Goal: Task Accomplishment & Management: Complete application form

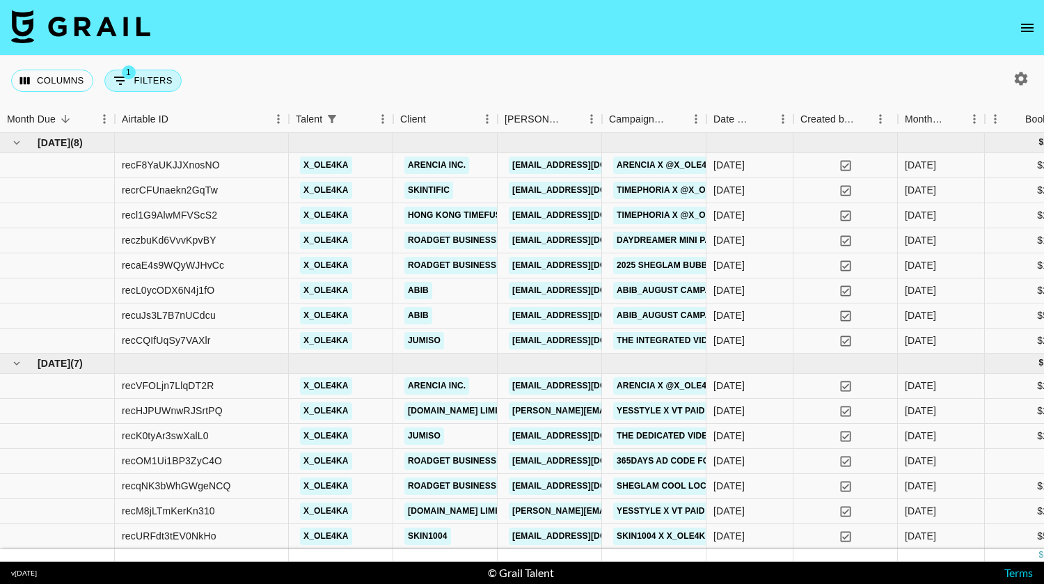
click at [143, 83] on button "1 Filters" at bounding box center [142, 81] width 77 height 22
select select "talentName"
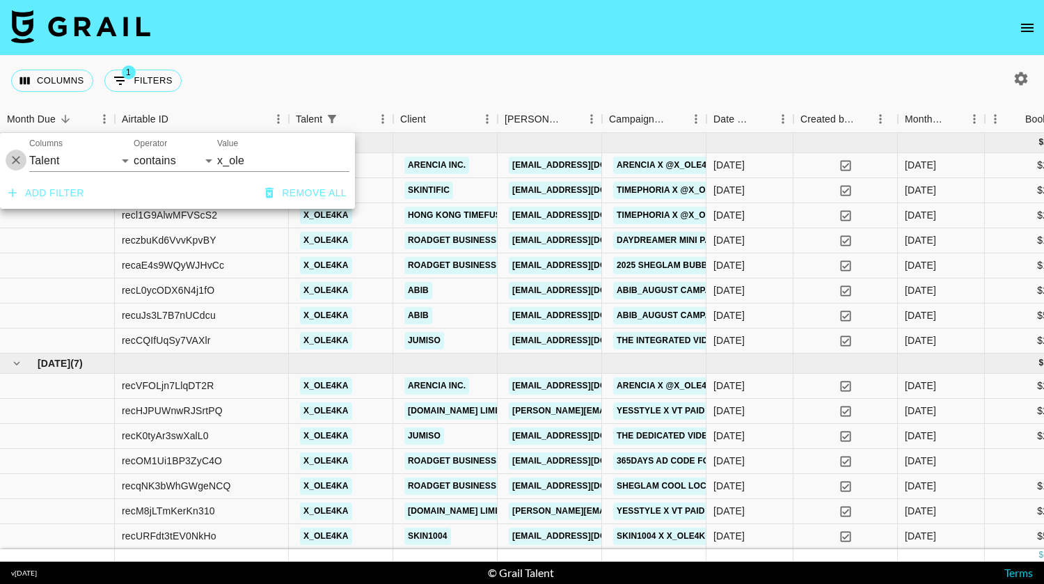
click at [13, 155] on icon "Delete" at bounding box center [16, 160] width 14 height 14
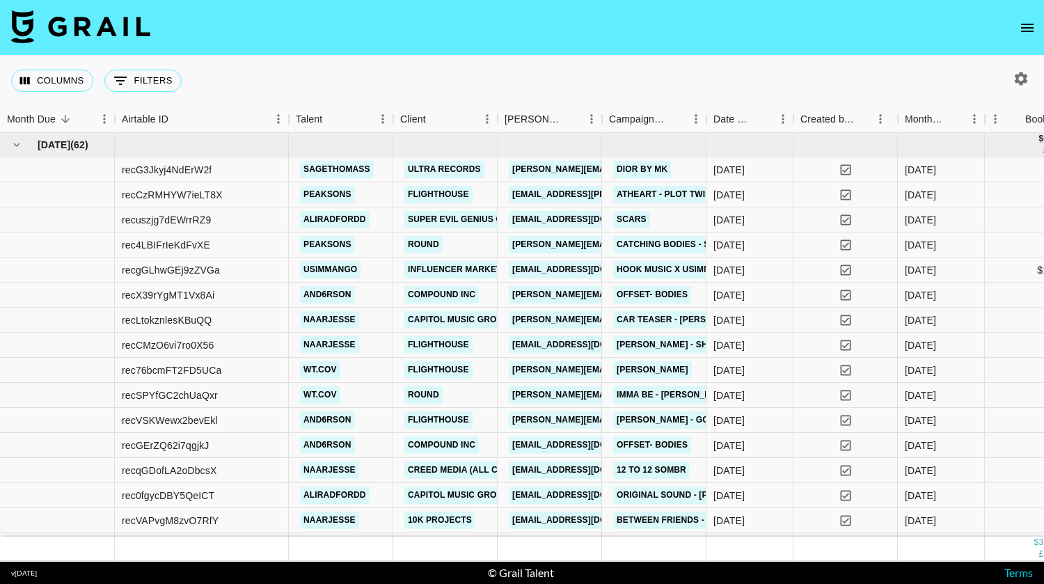
click at [1031, 22] on icon "open drawer" at bounding box center [1027, 27] width 17 height 17
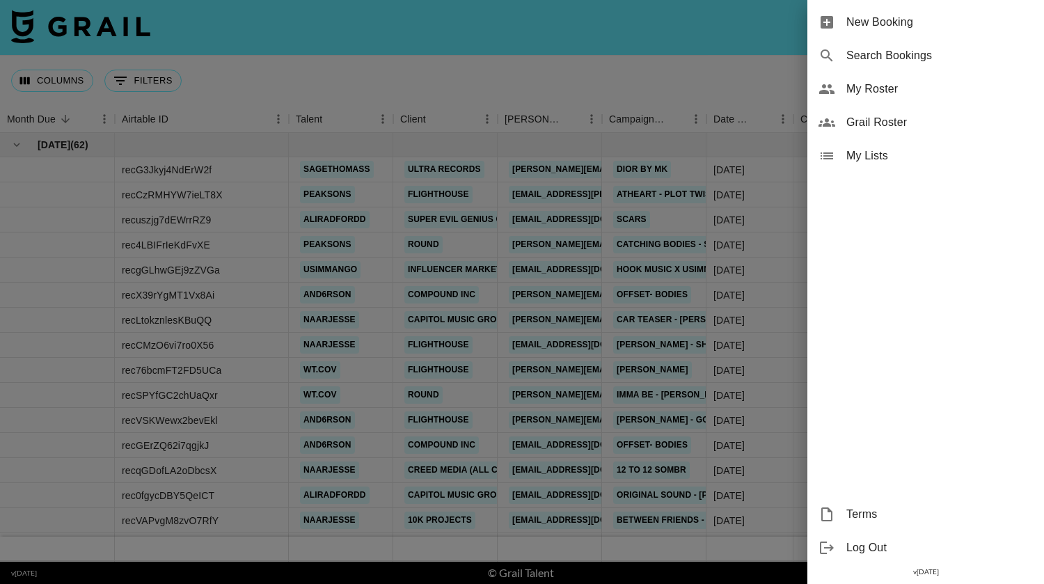
click at [946, 27] on span "New Booking" at bounding box center [939, 22] width 186 height 17
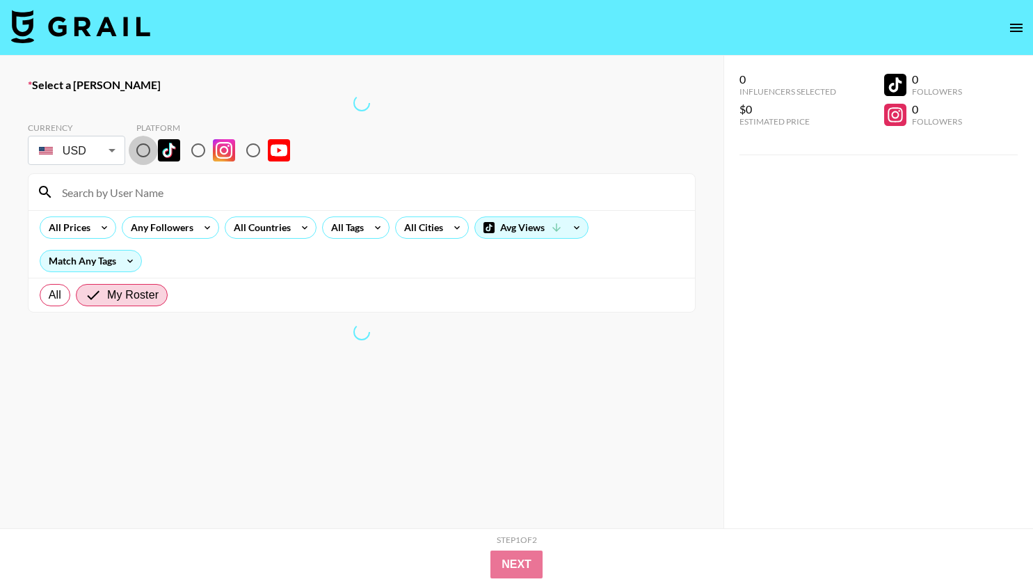
click at [144, 148] on input "radio" at bounding box center [143, 150] width 29 height 29
radio input "true"
click at [147, 198] on input at bounding box center [370, 192] width 633 height 22
type input "sagethomass"
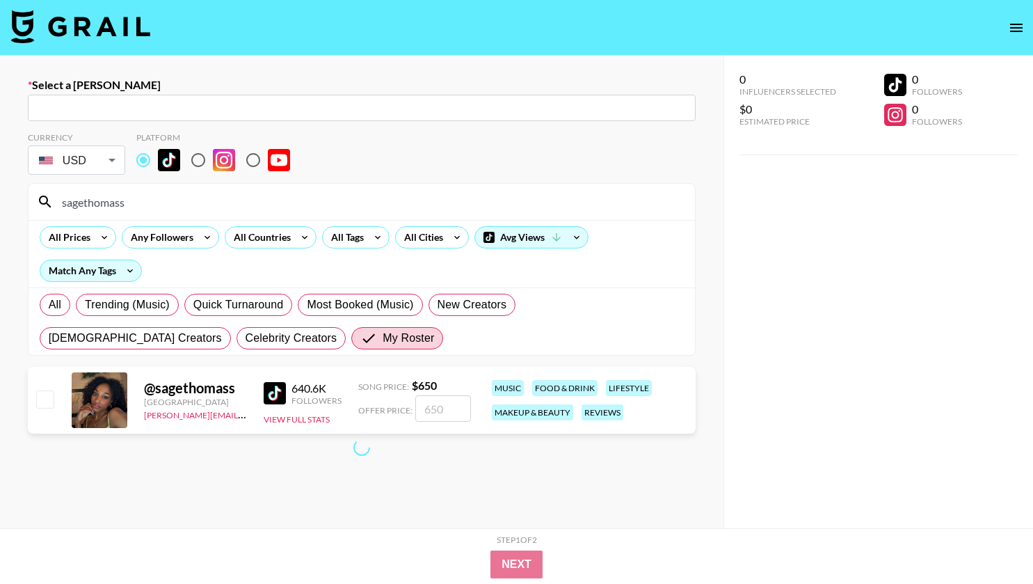
click at [92, 105] on input "text" at bounding box center [361, 108] width 651 height 16
drag, startPoint x: 177, startPoint y: 109, endPoint x: 52, endPoint y: 97, distance: 125.0
click at [177, 109] on input "text" at bounding box center [361, 108] width 651 height 16
paste input "carina.risiglione@flight.house"
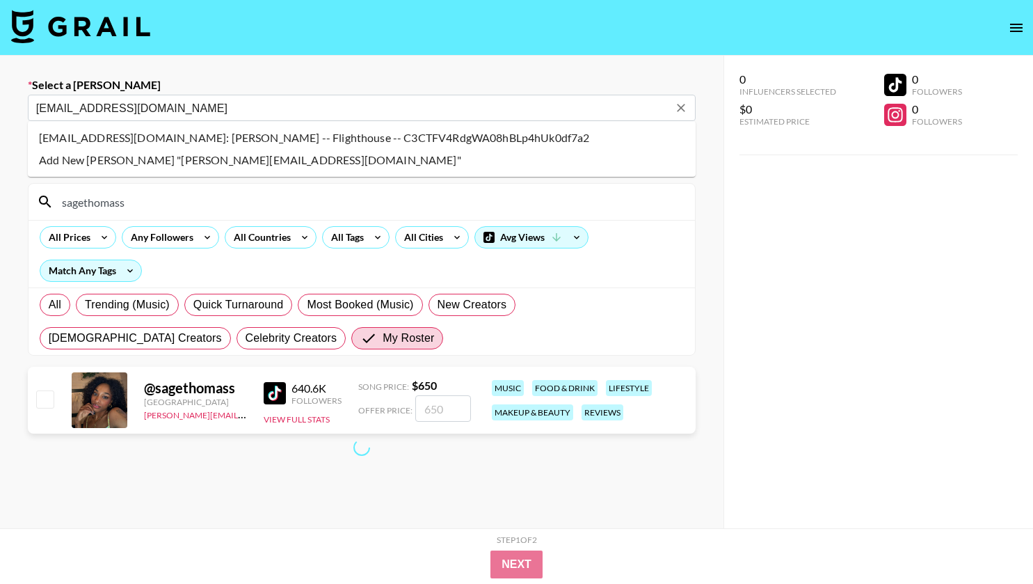
click at [140, 138] on li "carina.risiglione@flight.house: Carina Risiglione -- Flighthouse -- C3CTFV4RdgW…" at bounding box center [362, 138] width 668 height 22
type input "carina.risiglione@flight.house: Carina Risiglione -- Flighthouse -- C3CTFV4RdgW…"
select select "Song"
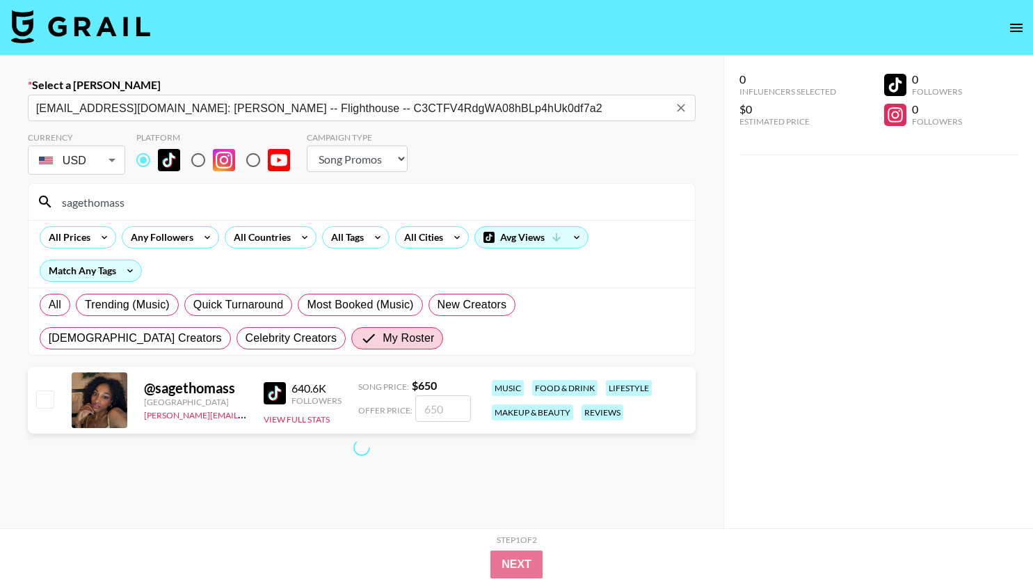
type input "carina.risiglione@flight.house: Carina Risiglione -- Flighthouse -- C3CTFV4RdgW…"
click at [48, 400] on input "checkbox" at bounding box center [44, 398] width 17 height 17
checkbox input "true"
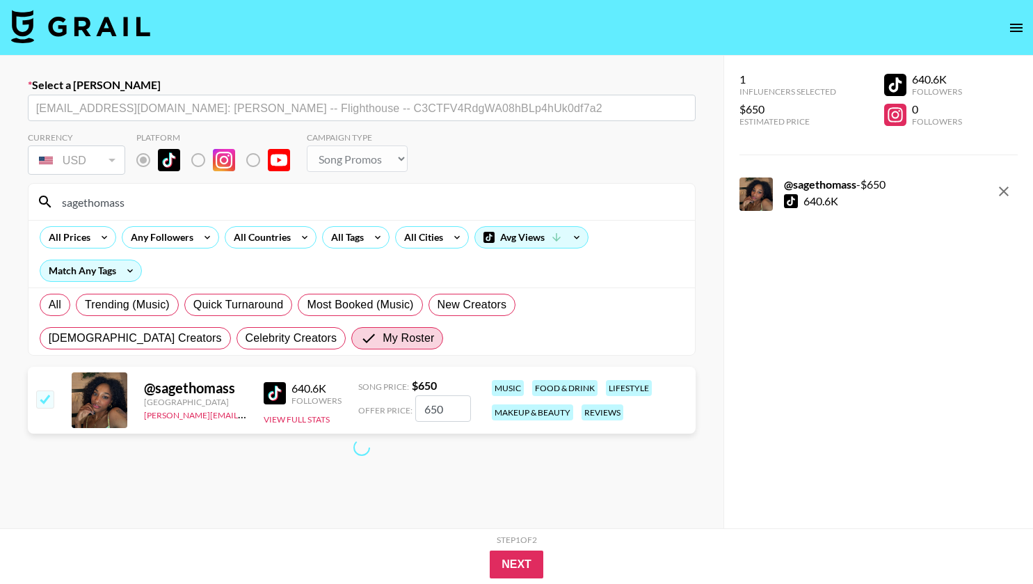
click at [429, 408] on input "650" at bounding box center [443, 408] width 56 height 26
type input "550"
click at [509, 569] on button "Next" at bounding box center [517, 564] width 54 height 28
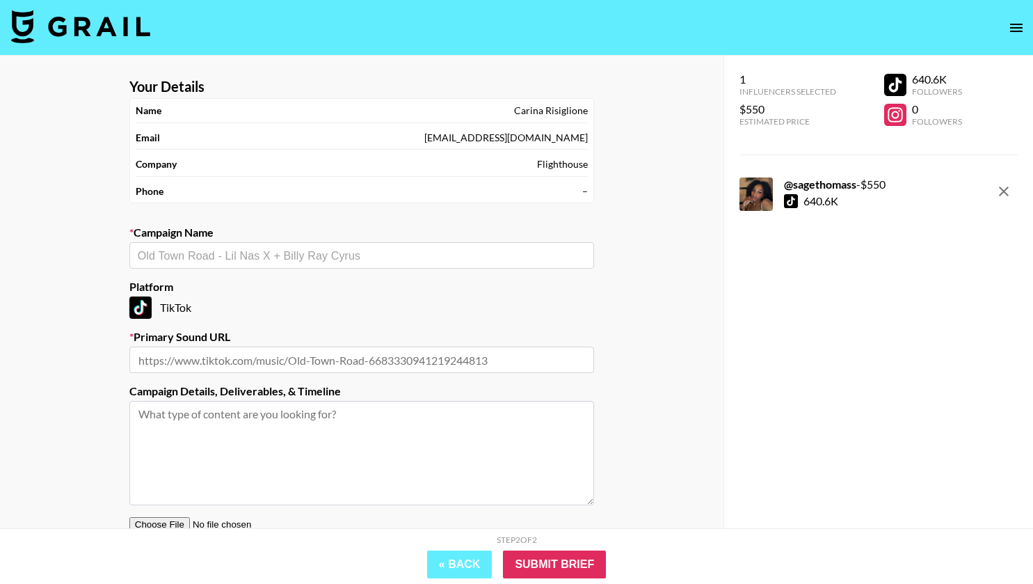
click at [300, 260] on input "text" at bounding box center [362, 256] width 448 height 16
click at [330, 354] on input "text" at bounding box center [361, 359] width 465 height 26
click at [314, 363] on input "text" at bounding box center [361, 359] width 465 height 26
click at [250, 254] on input "text" at bounding box center [362, 256] width 448 height 16
click at [289, 264] on div "​" at bounding box center [361, 255] width 465 height 26
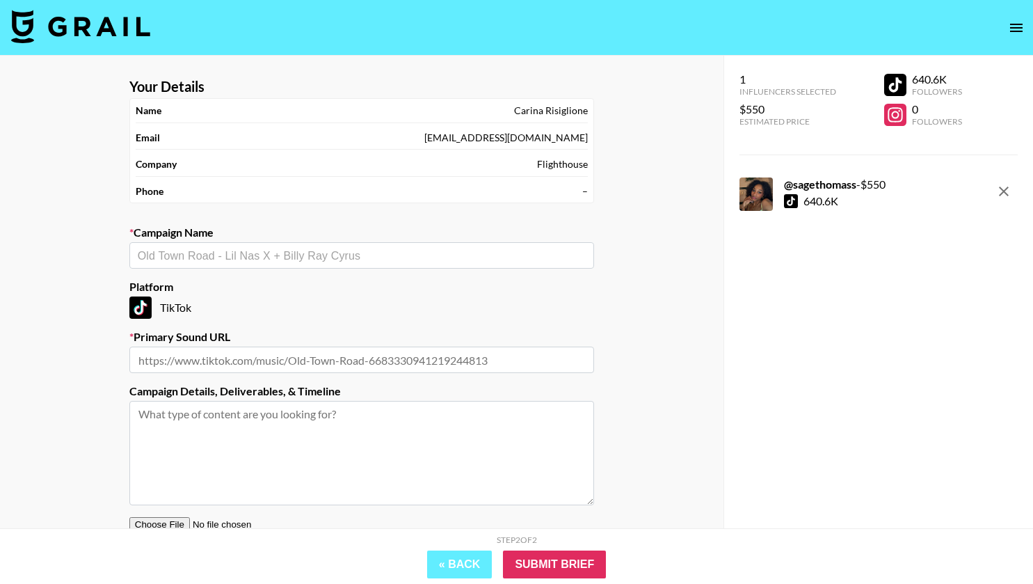
click at [270, 257] on input "text" at bounding box center [362, 256] width 448 height 16
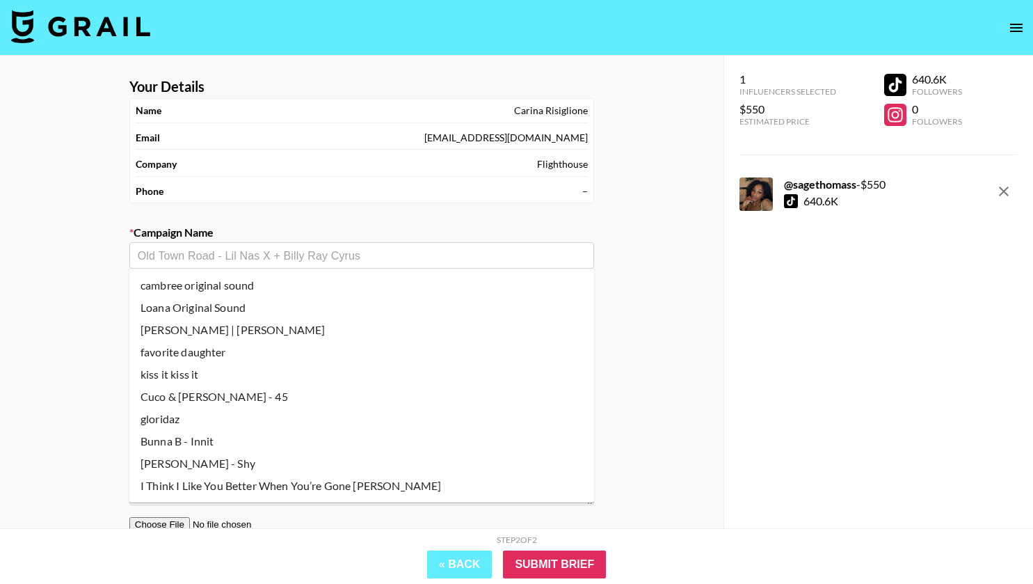
click at [301, 481] on li "I Think I Like You Better When You’re Gone reneé" at bounding box center [361, 486] width 465 height 22
type input "I Think I Like You Better When You’re Gone reneé"
type input "https://www.tiktok.com/music/I-Think-I-Like-You-Better-When-You're-Gone-7530823…"
type textarea "TikTok -- SOUND: https://www.tiktok.com/music/I-Think-I-Like-You-Better-When-Yo…"
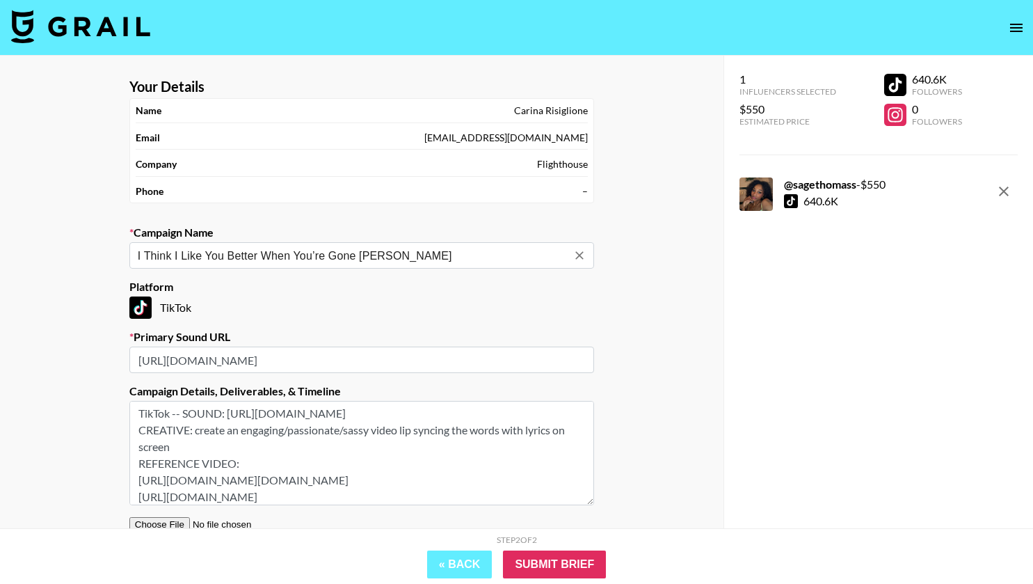
scroll to position [56, 0]
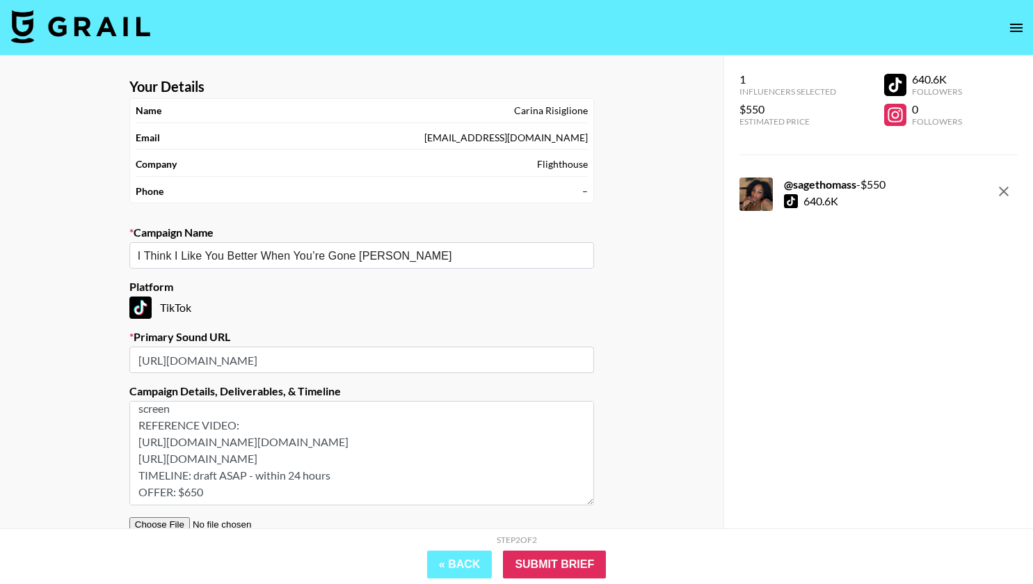
click at [248, 497] on textarea "TikTok -- SOUND: https://www.tiktok.com/music/I-Think-I-Like-You-Better-When-Yo…" at bounding box center [361, 453] width 465 height 104
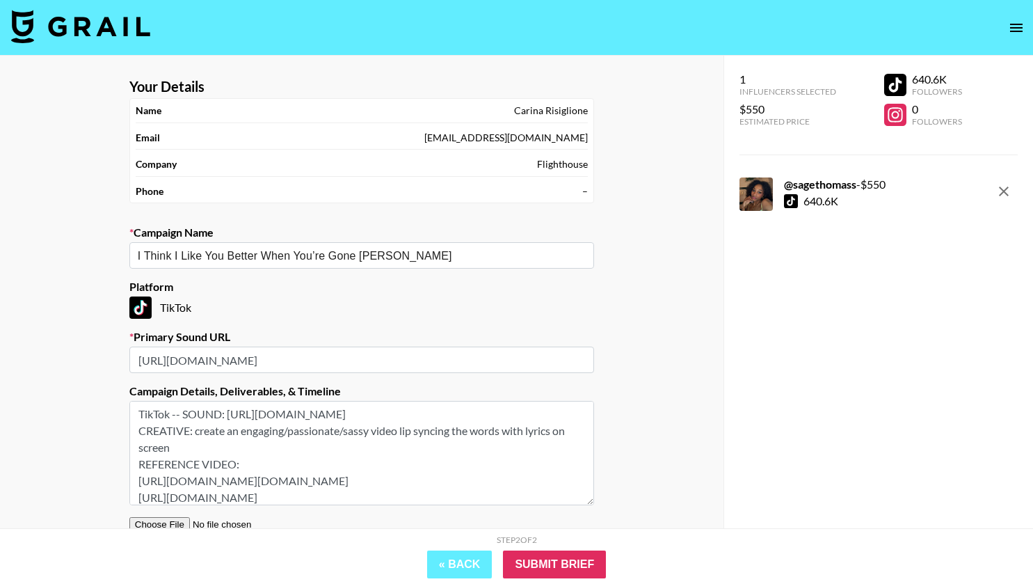
drag, startPoint x: 227, startPoint y: 492, endPoint x: 129, endPoint y: 384, distance: 145.8
click at [129, 384] on section "Your Details Name Carina Risiglione Email carina.risiglione@flight.house Compan…" at bounding box center [361, 331] width 487 height 529
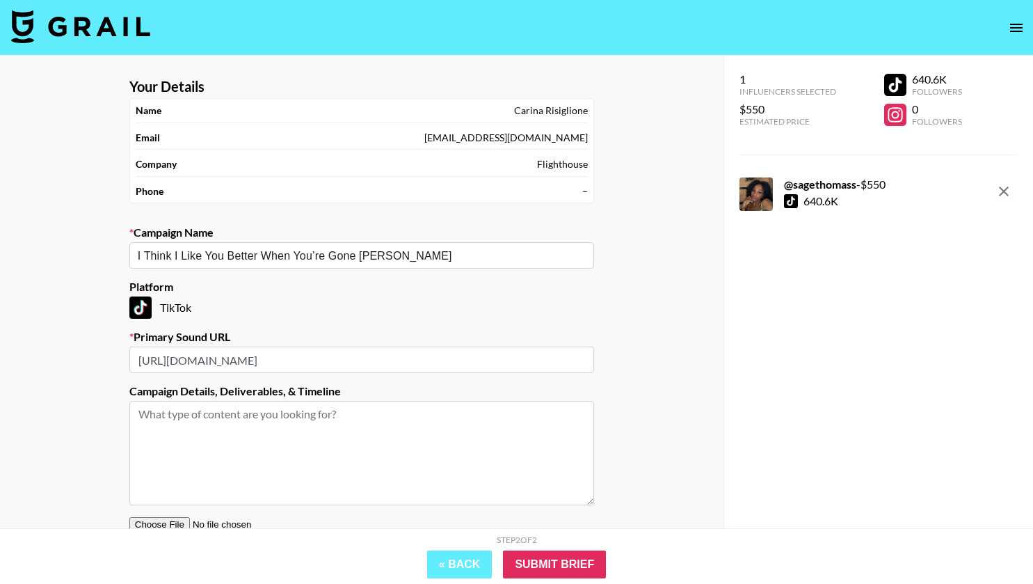
click at [675, 375] on div "Your Details Name Carina Risiglione Email carina.risiglione@flight.house Compan…" at bounding box center [362, 342] width 724 height 573
click at [558, 558] on input "Submit Brief" at bounding box center [554, 564] width 103 height 28
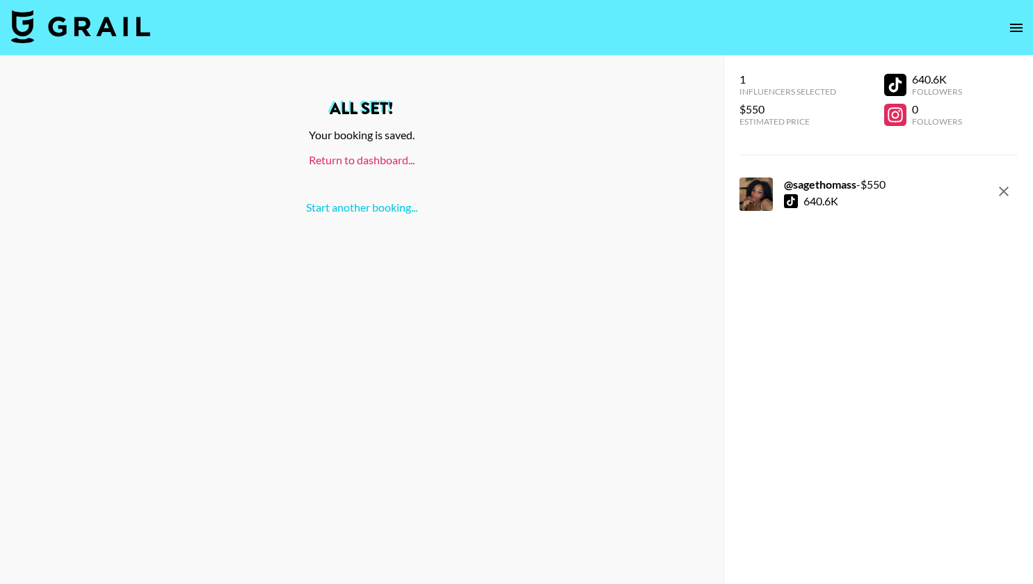
click at [356, 162] on link "Return to dashboard..." at bounding box center [362, 159] width 106 height 13
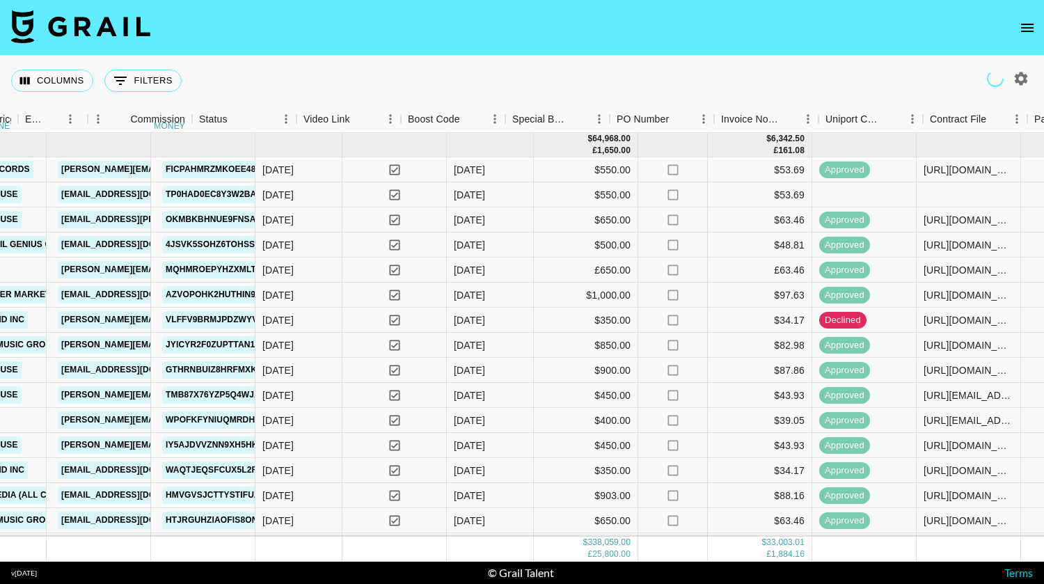
scroll to position [15, 1075]
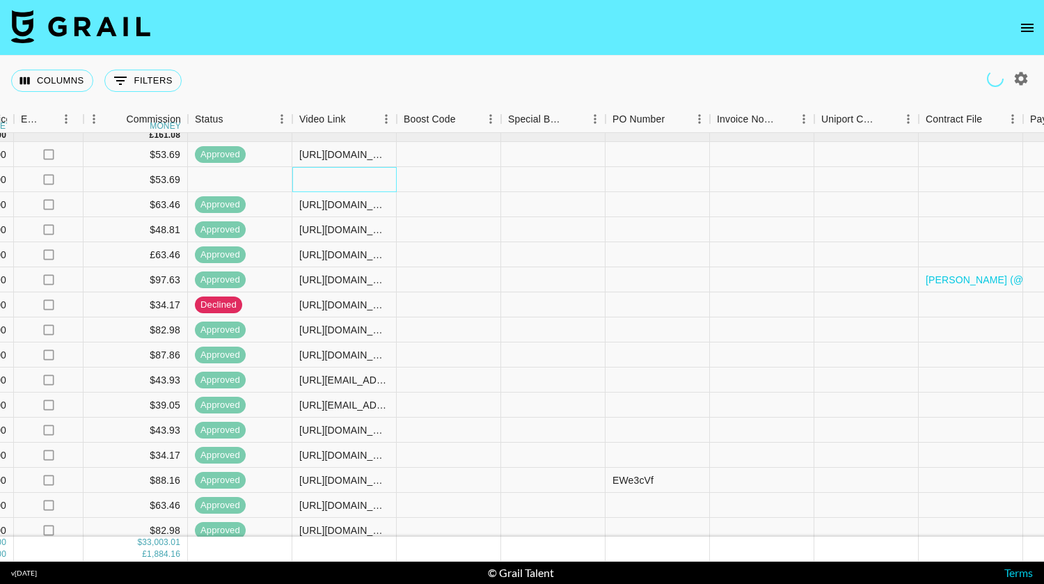
click at [344, 174] on div at bounding box center [344, 179] width 104 height 25
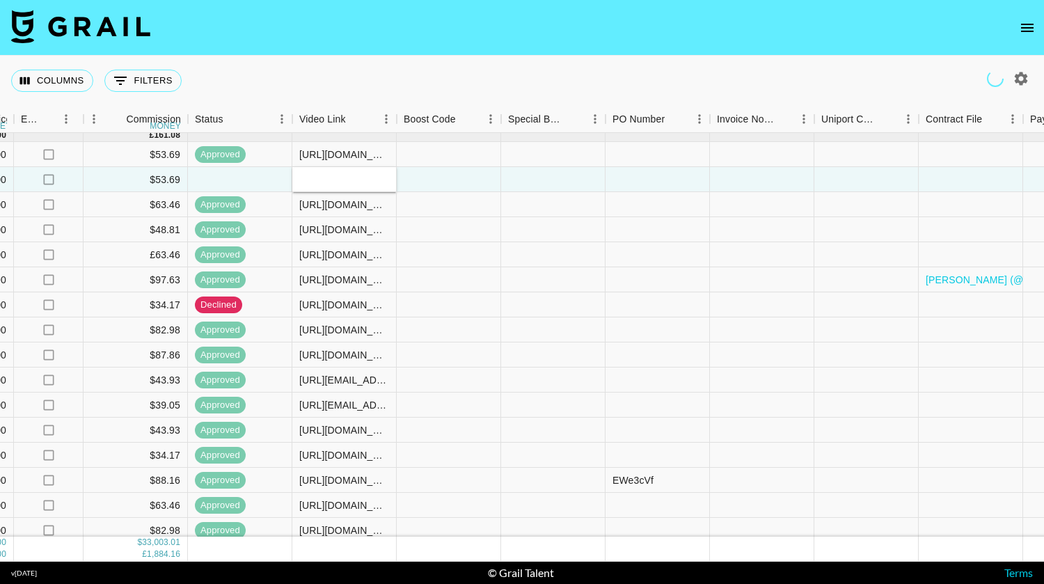
type input "https://www.tiktok.com/@sagethomass/video/7542582892149460237?_t=ZT-8zB6laJp9Cg…"
click at [470, 180] on div at bounding box center [449, 179] width 104 height 25
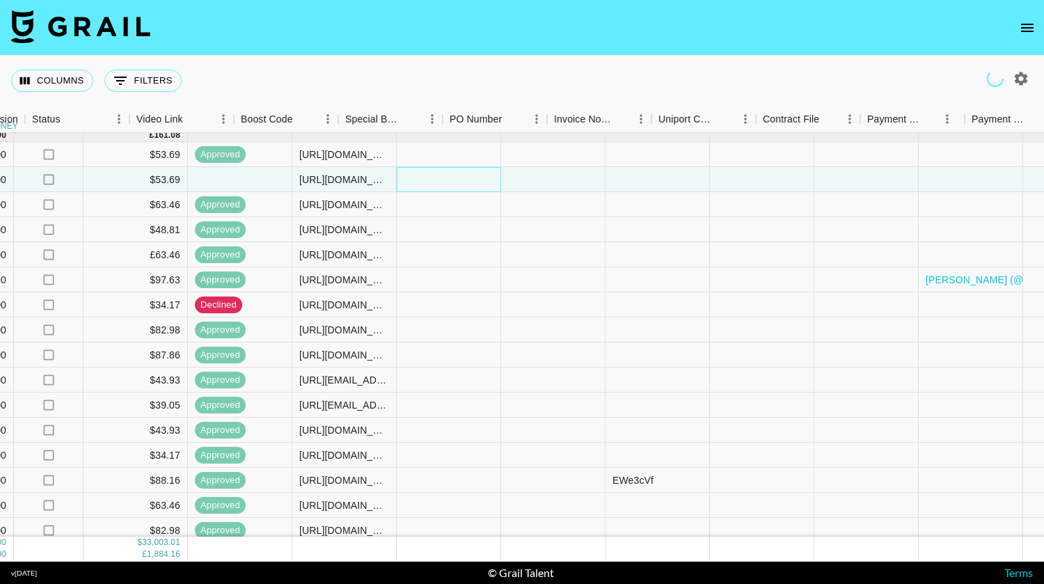
scroll to position [15, 1238]
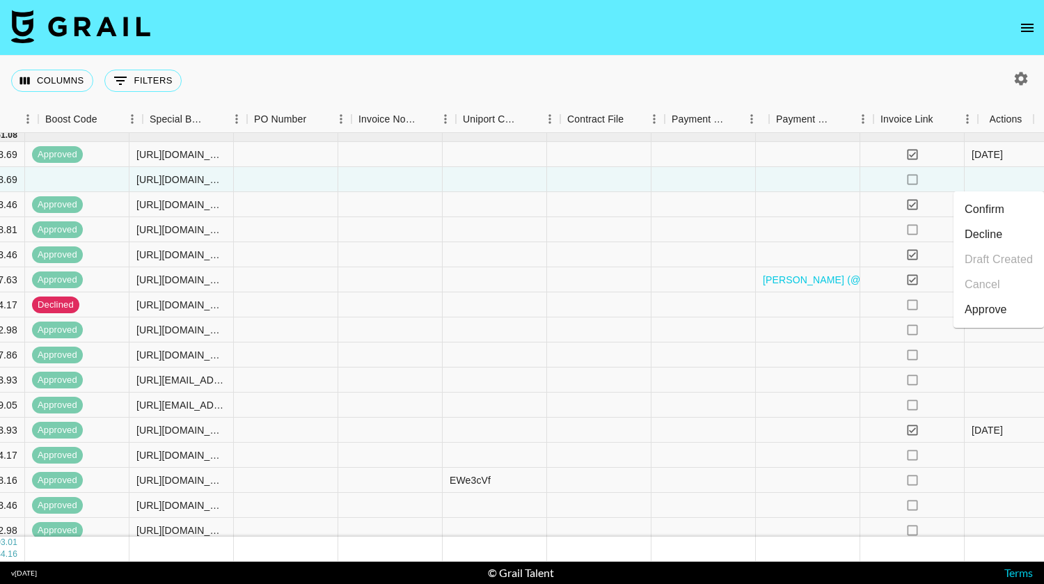
scroll to position [15, 1433]
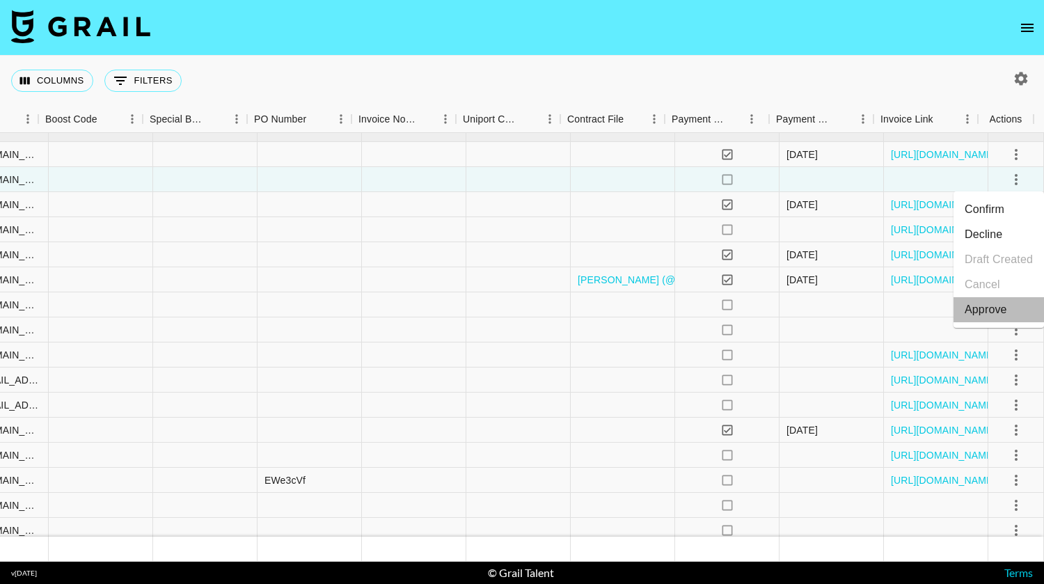
click at [1003, 301] on div "Approve" at bounding box center [985, 309] width 42 height 17
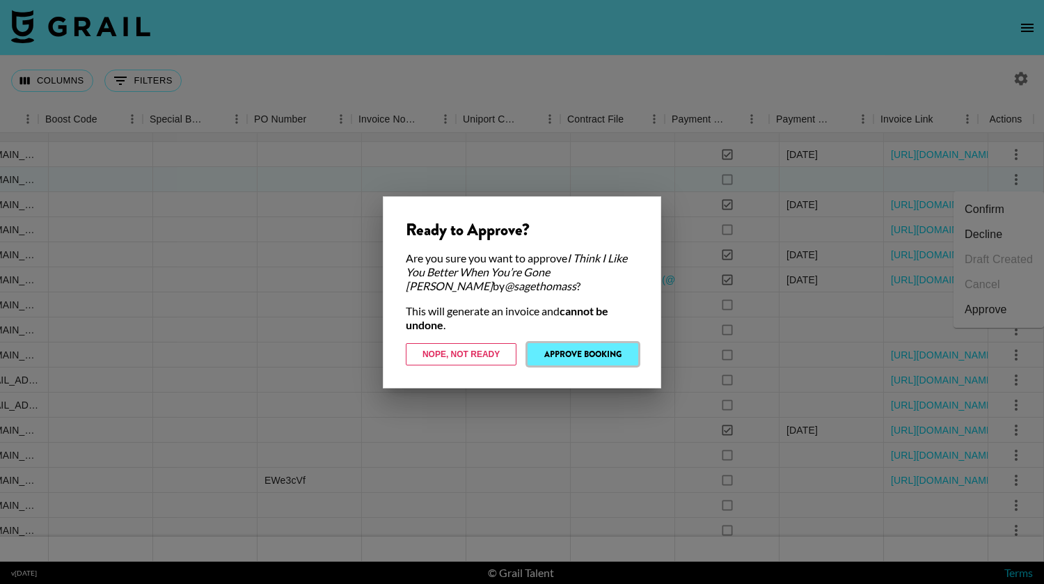
click at [621, 359] on button "Approve Booking" at bounding box center [582, 354] width 111 height 22
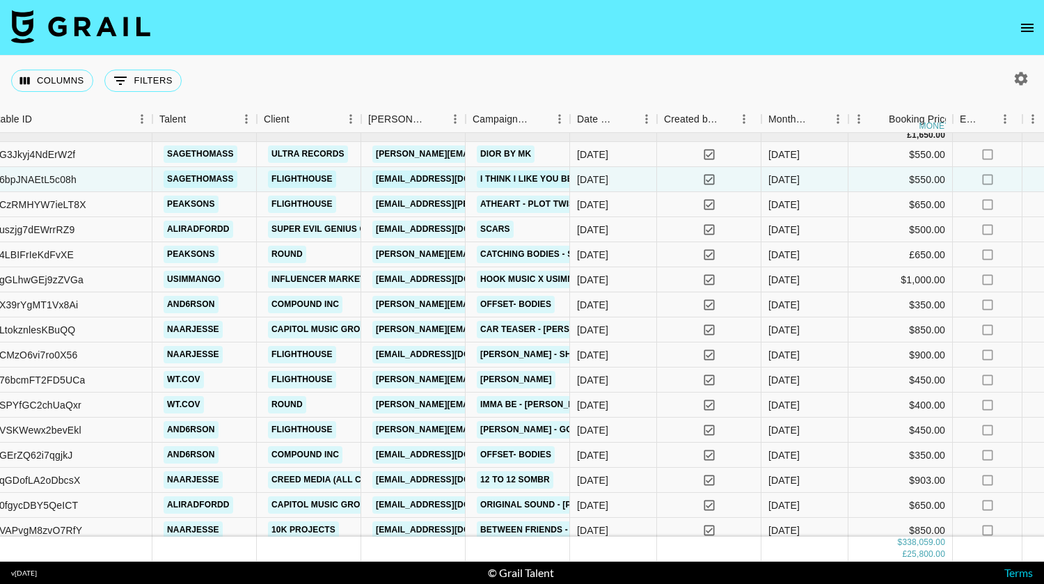
scroll to position [15, 0]
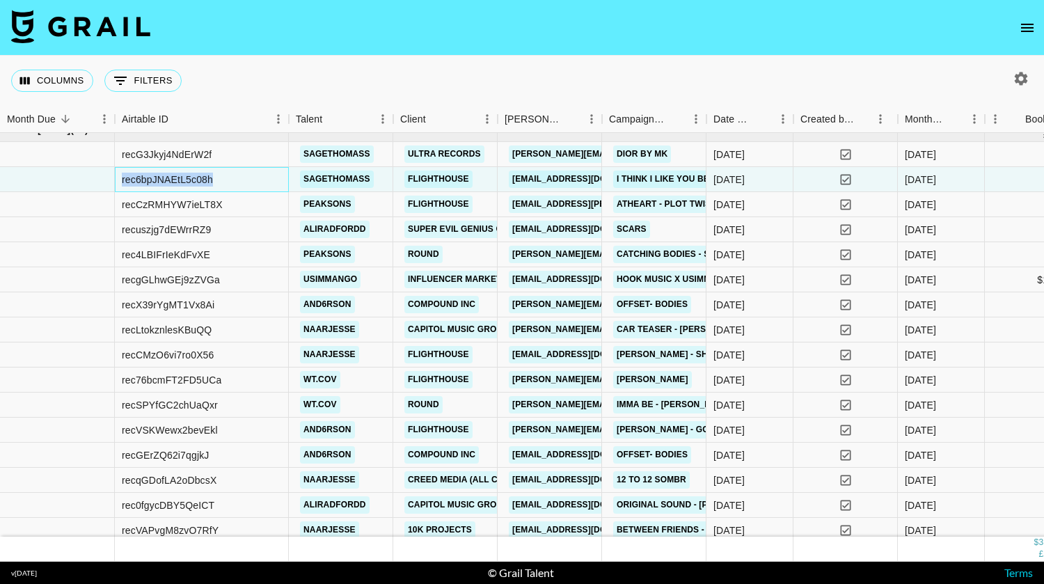
drag, startPoint x: 223, startPoint y: 183, endPoint x: 118, endPoint y: 184, distance: 105.1
click at [118, 184] on div "rec6bpJNAEtL5c08h" at bounding box center [202, 179] width 174 height 25
copy div "rec6bpJNAEtL5c08h"
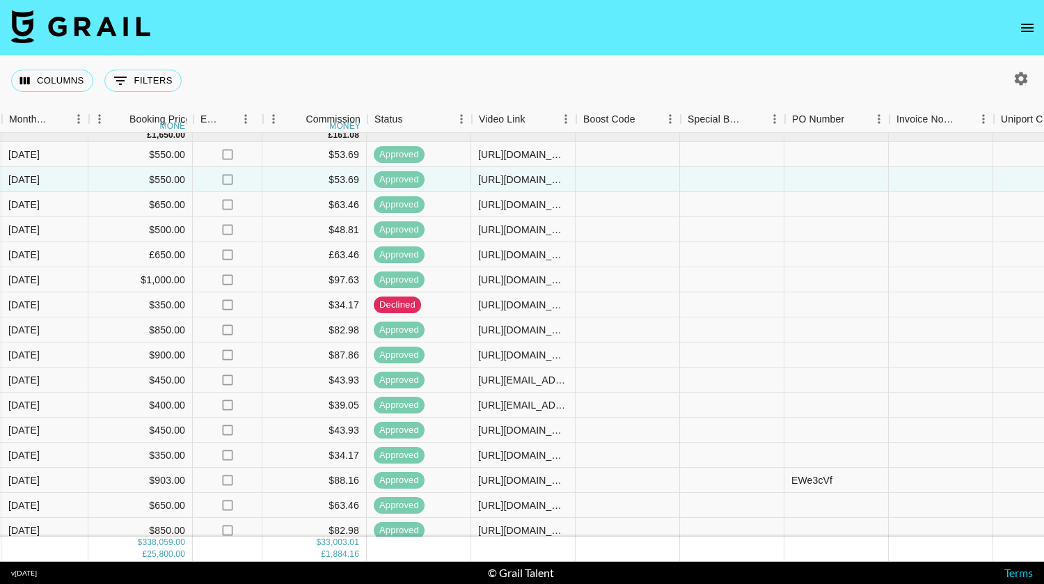
scroll to position [15, 895]
click at [513, 178] on div "https://www.tiktok.com/@sagethomass/video/7542582892149460237?_t=ZT-8zB6laJp9Cg…" at bounding box center [524, 180] width 90 height 14
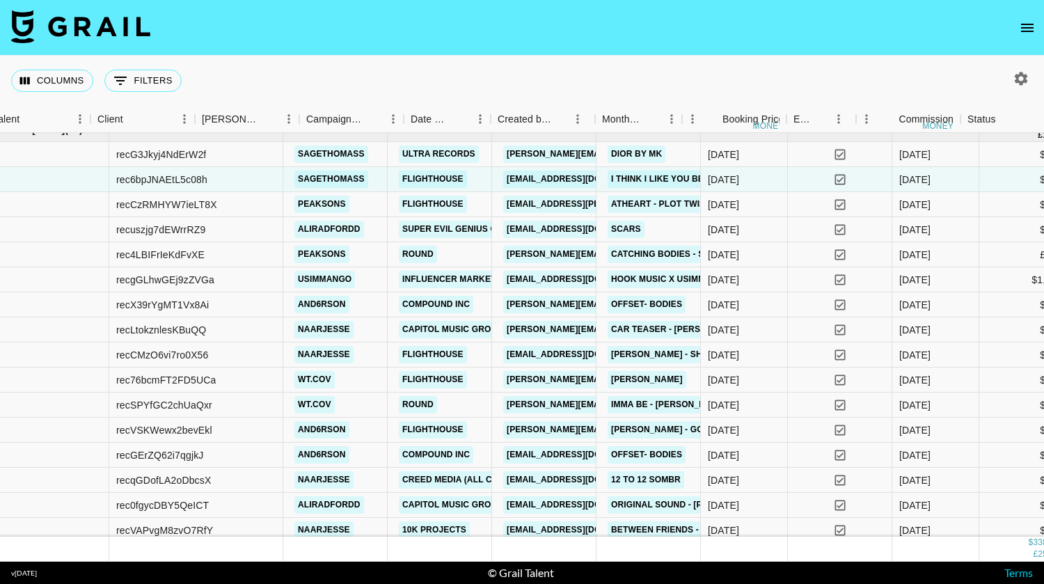
scroll to position [15, 0]
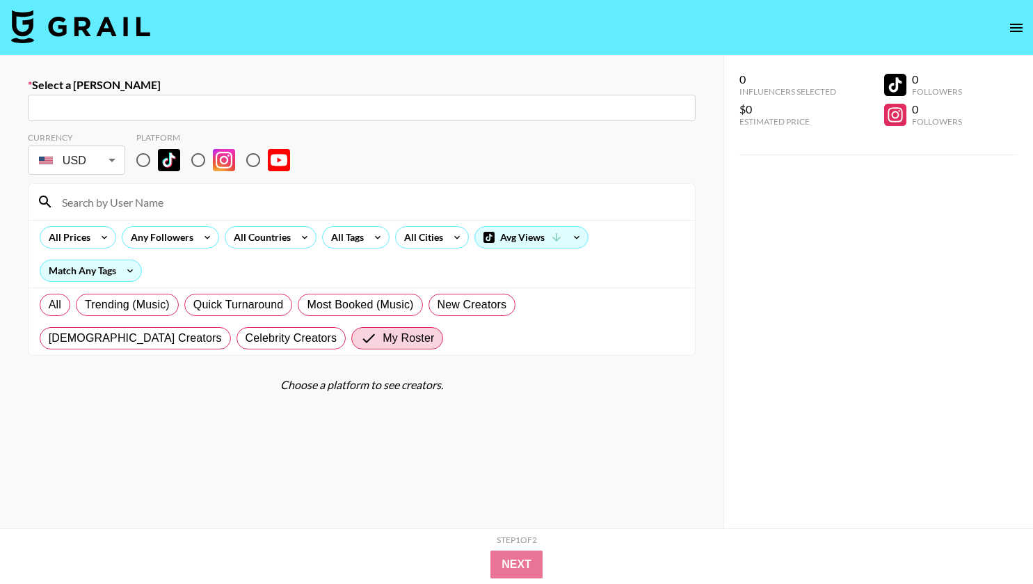
click at [223, 107] on input "text" at bounding box center [361, 108] width 651 height 16
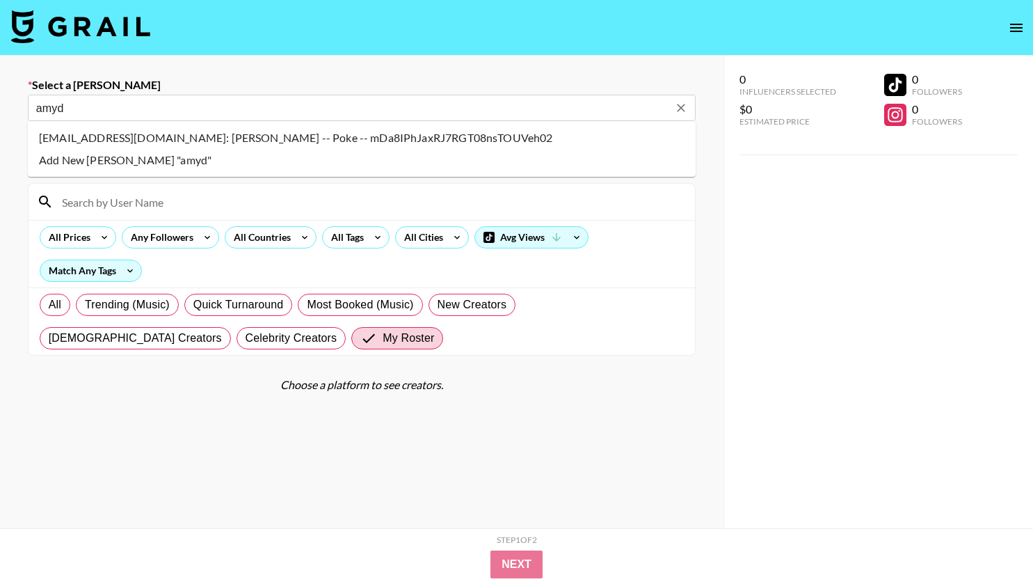
type input "amyd"
click at [137, 110] on input "amyd" at bounding box center [352, 108] width 632 height 16
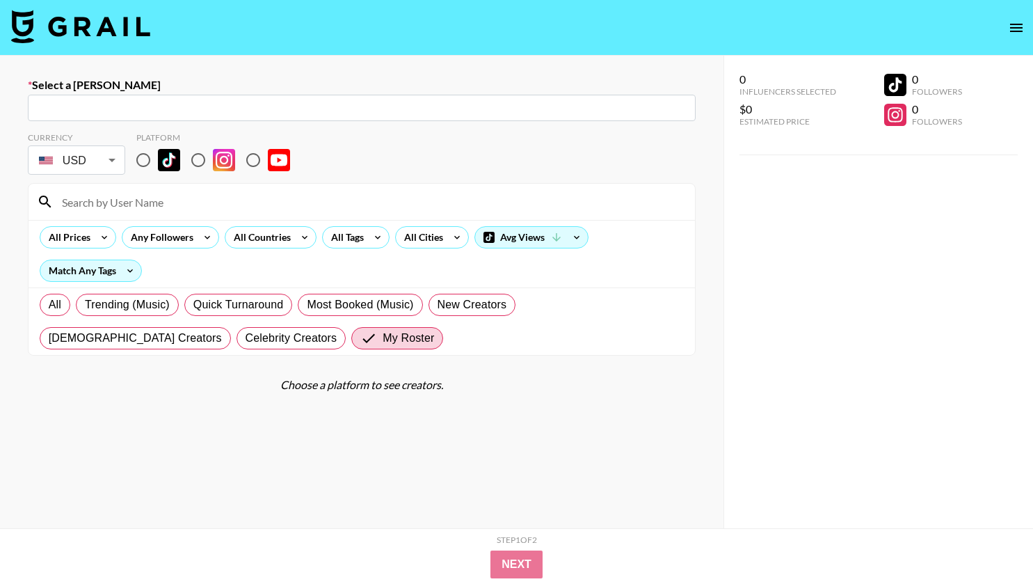
click at [290, 107] on input "text" at bounding box center [361, 108] width 651 height 16
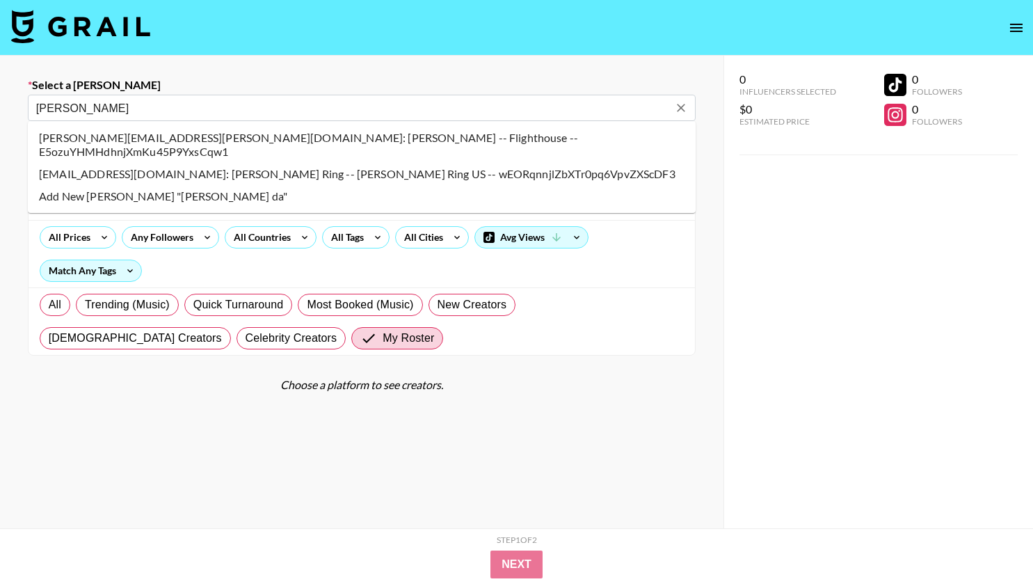
click at [167, 143] on li "[PERSON_NAME][EMAIL_ADDRESS][PERSON_NAME][DOMAIN_NAME]: [PERSON_NAME] -- Flight…" at bounding box center [362, 145] width 668 height 36
type input "[PERSON_NAME][EMAIL_ADDRESS][PERSON_NAME][DOMAIN_NAME]: [PERSON_NAME] -- Flight…"
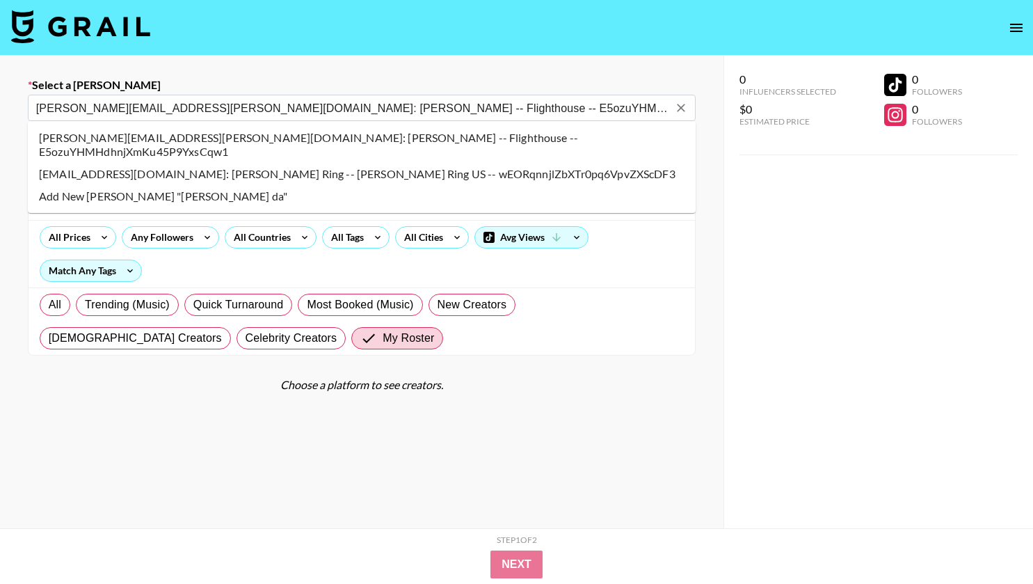
select select "Song"
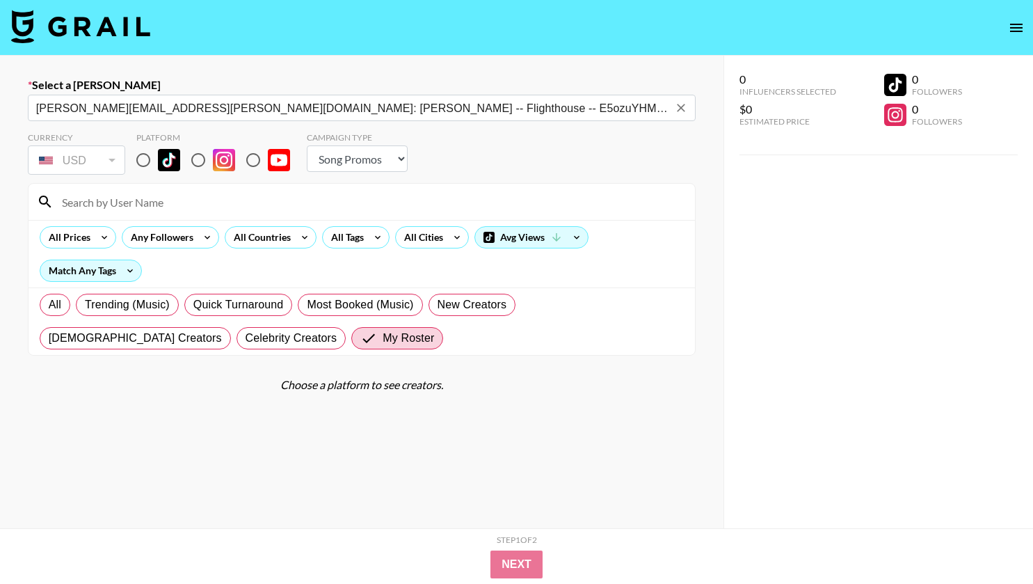
type input "[PERSON_NAME][EMAIL_ADDRESS][PERSON_NAME][DOMAIN_NAME]: [PERSON_NAME] -- Flight…"
click at [134, 163] on input "radio" at bounding box center [143, 159] width 29 height 29
radio input "true"
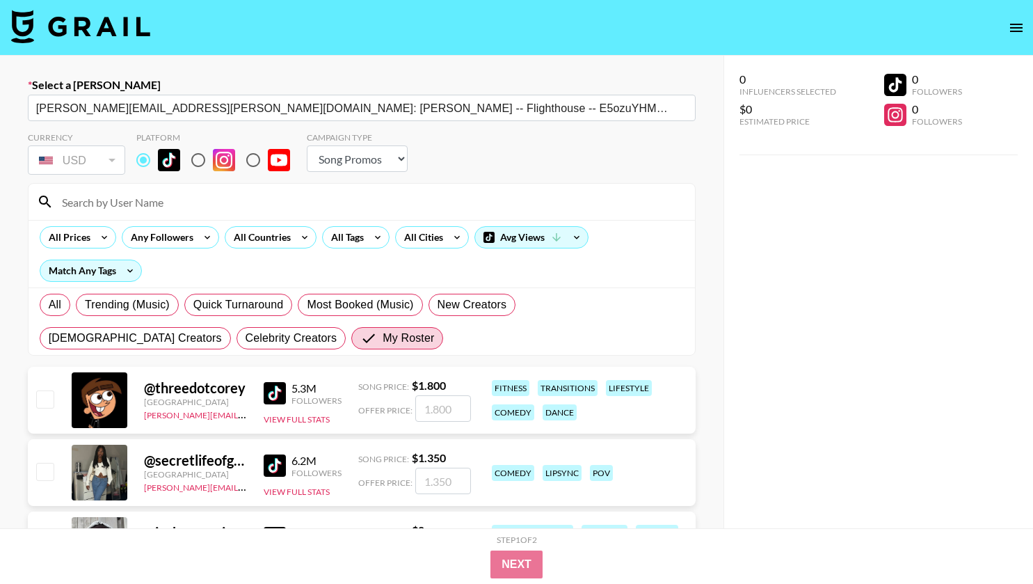
click at [134, 202] on input at bounding box center [370, 202] width 633 height 22
type input "sagethomass"
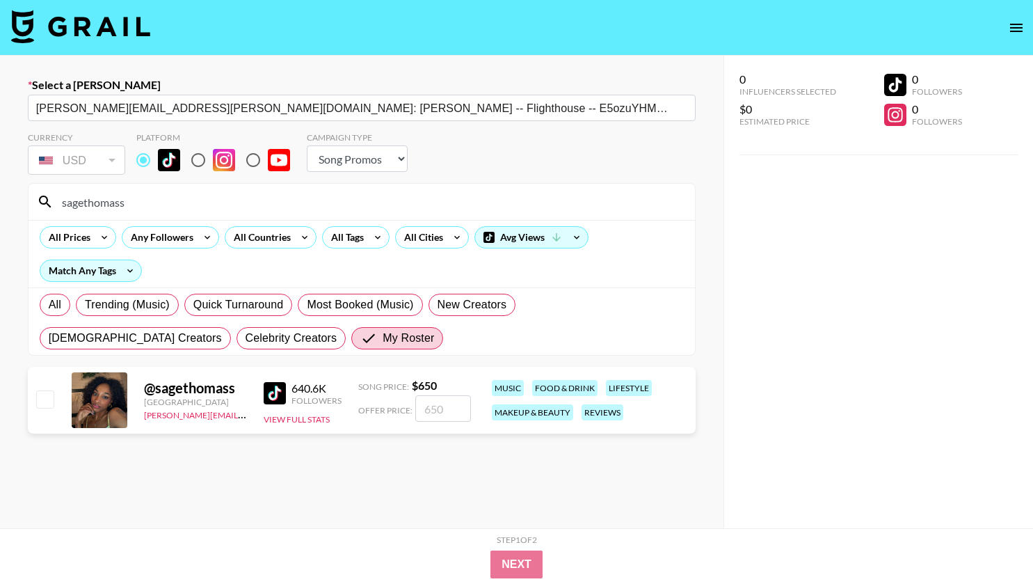
click at [42, 393] on input "checkbox" at bounding box center [44, 398] width 17 height 17
checkbox input "true"
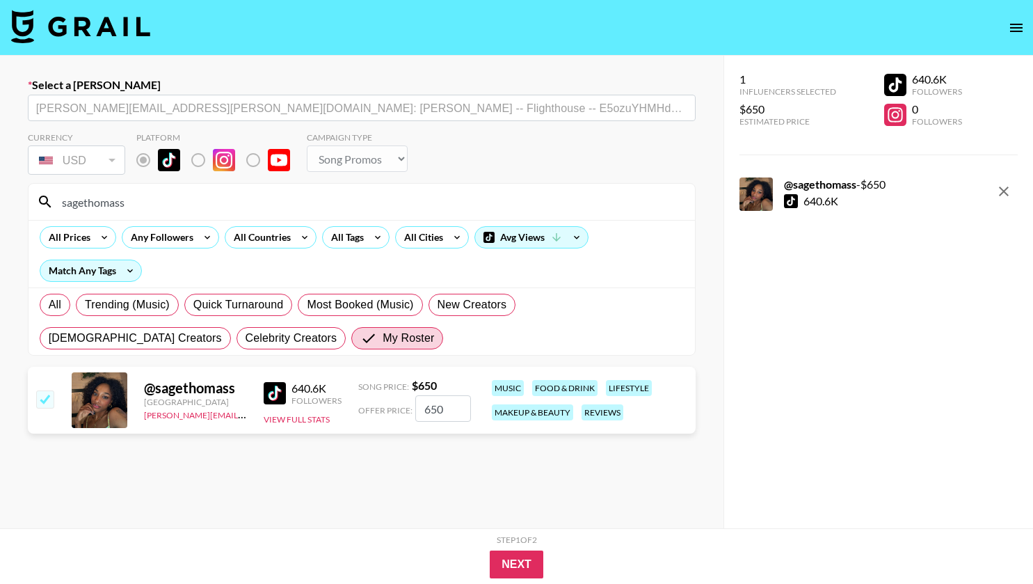
click at [449, 405] on input "650" at bounding box center [443, 408] width 56 height 26
type input "6"
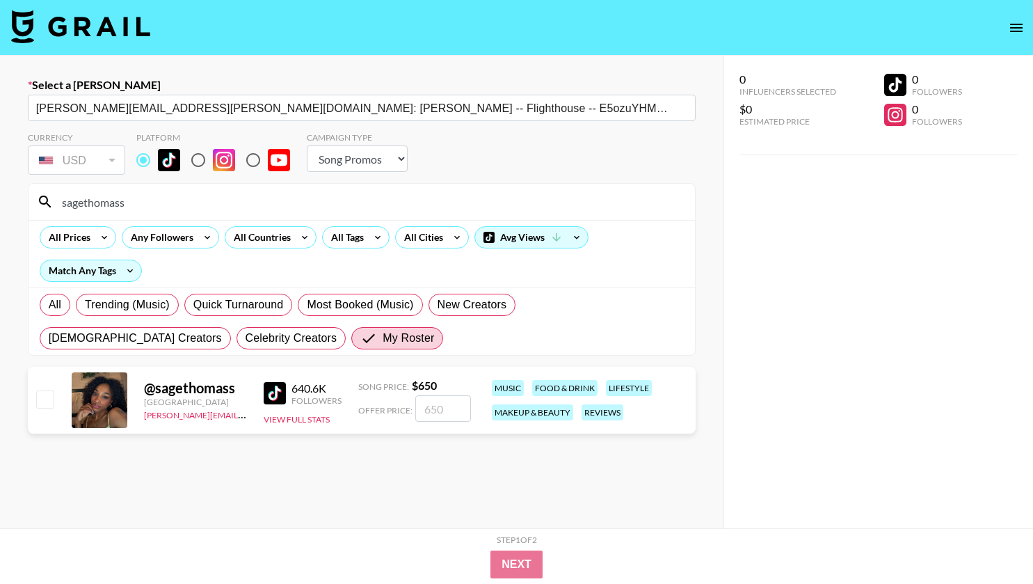
checkbox input "false"
type input "5"
checkbox input "true"
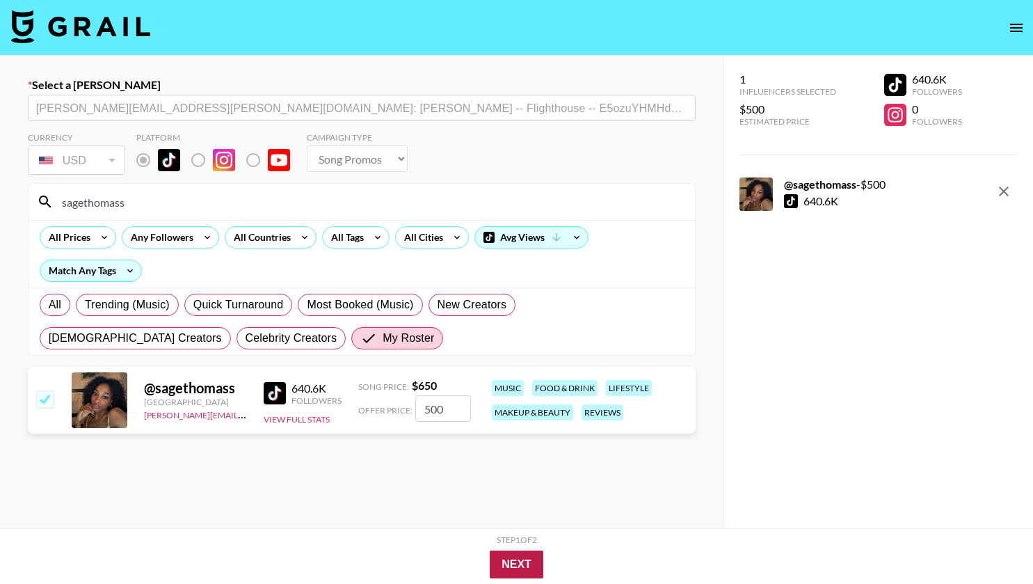
type input "500"
click at [527, 566] on button "Next" at bounding box center [517, 564] width 54 height 28
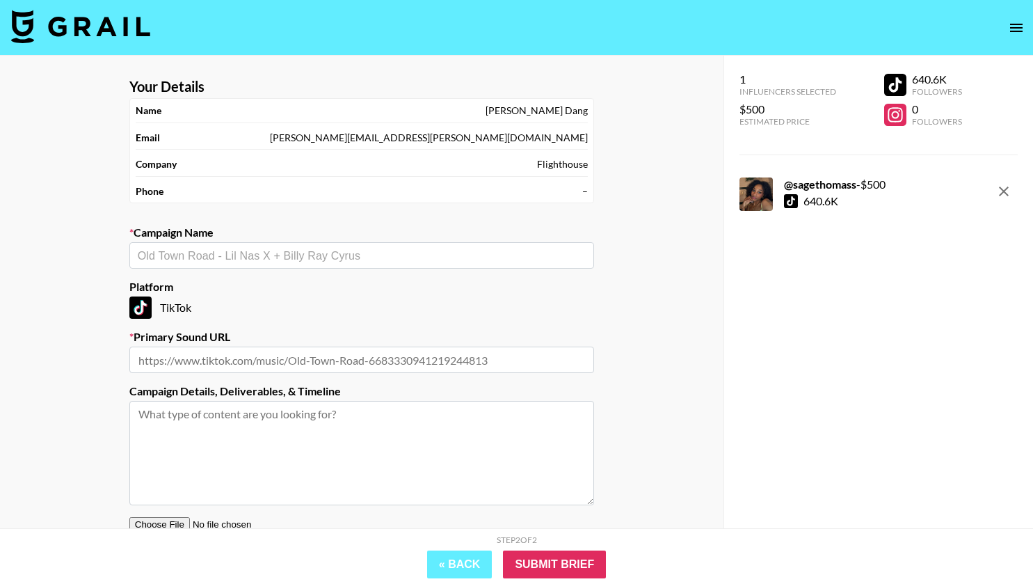
click at [222, 252] on input "text" at bounding box center [362, 256] width 448 height 16
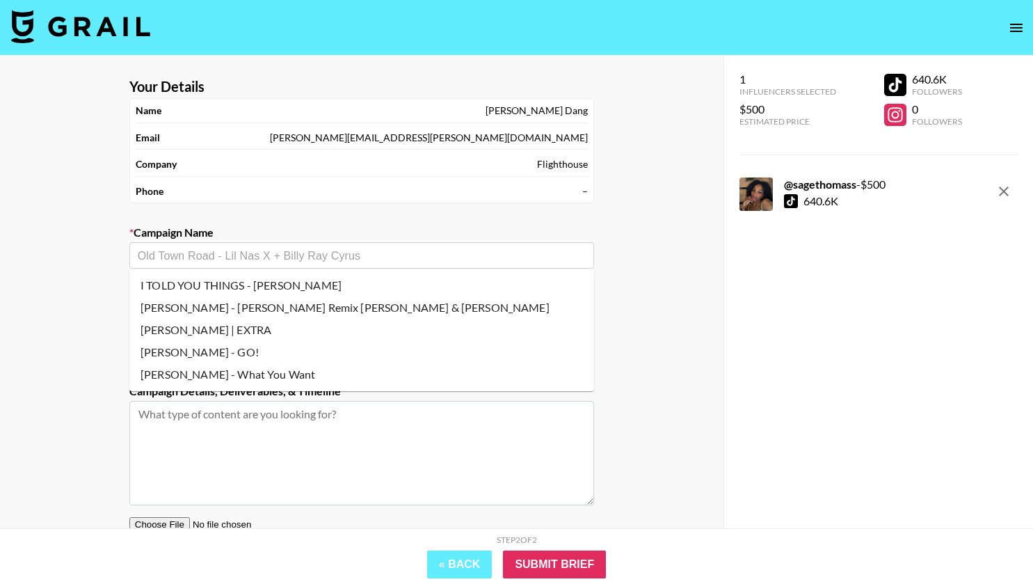
click at [241, 280] on li "I TOLD YOU THINGS - [PERSON_NAME]" at bounding box center [361, 285] width 465 height 22
type input "I TOLD YOU THINGS - [PERSON_NAME]"
type input "https://www.tiktok.com/music/I-told-you-things-x-sign-of-the-times-752836627142…"
type textarea "TikTok --"
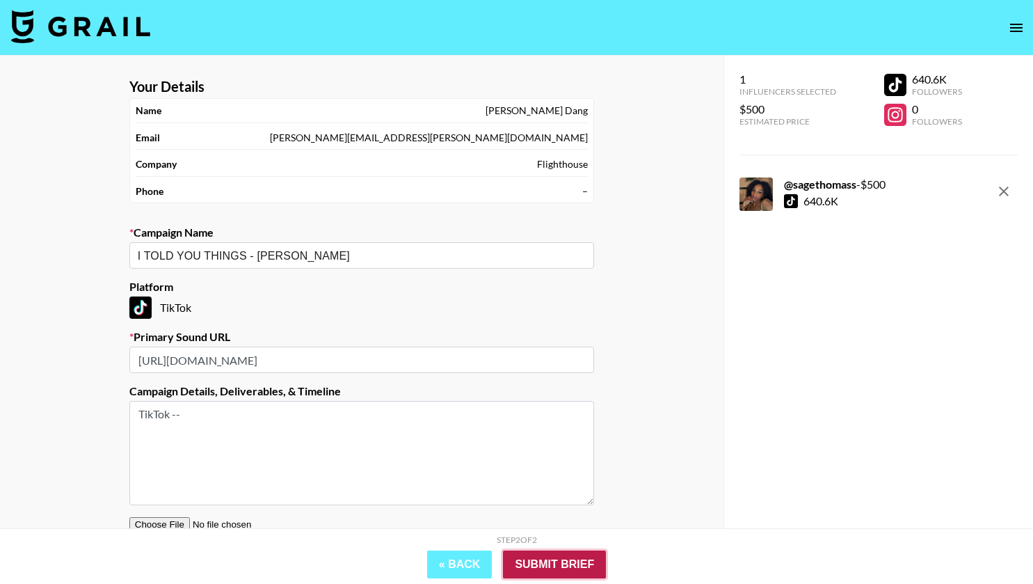
click at [564, 559] on input "Submit Brief" at bounding box center [554, 564] width 103 height 28
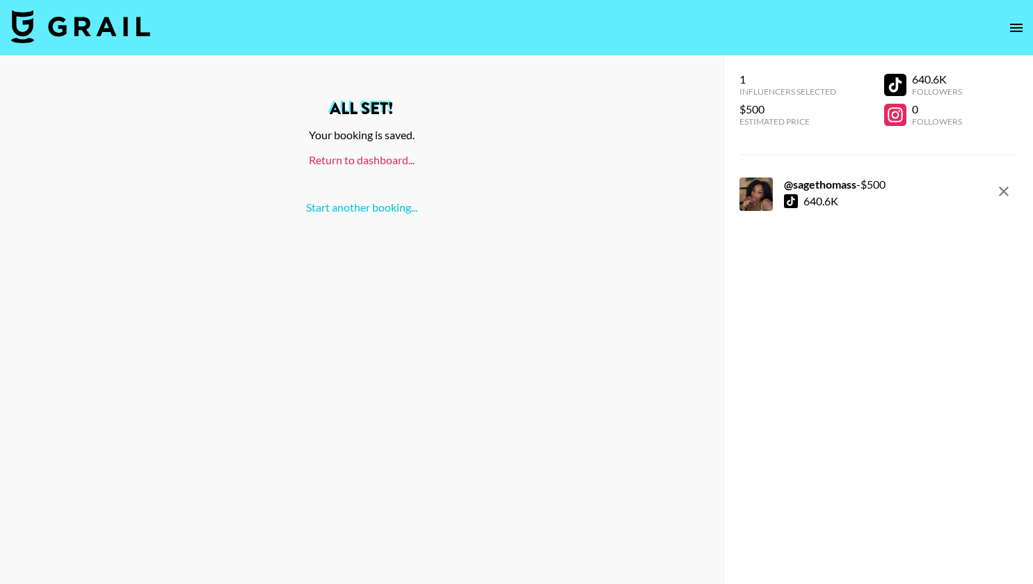
click at [348, 159] on link "Return to dashboard..." at bounding box center [362, 159] width 106 height 13
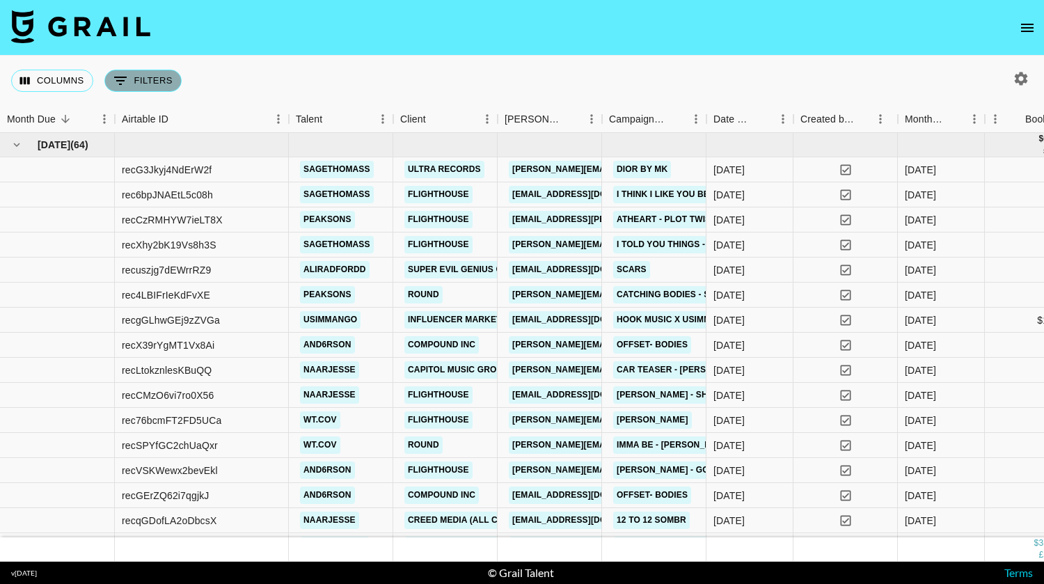
click at [136, 73] on button "0 Filters" at bounding box center [142, 81] width 77 height 22
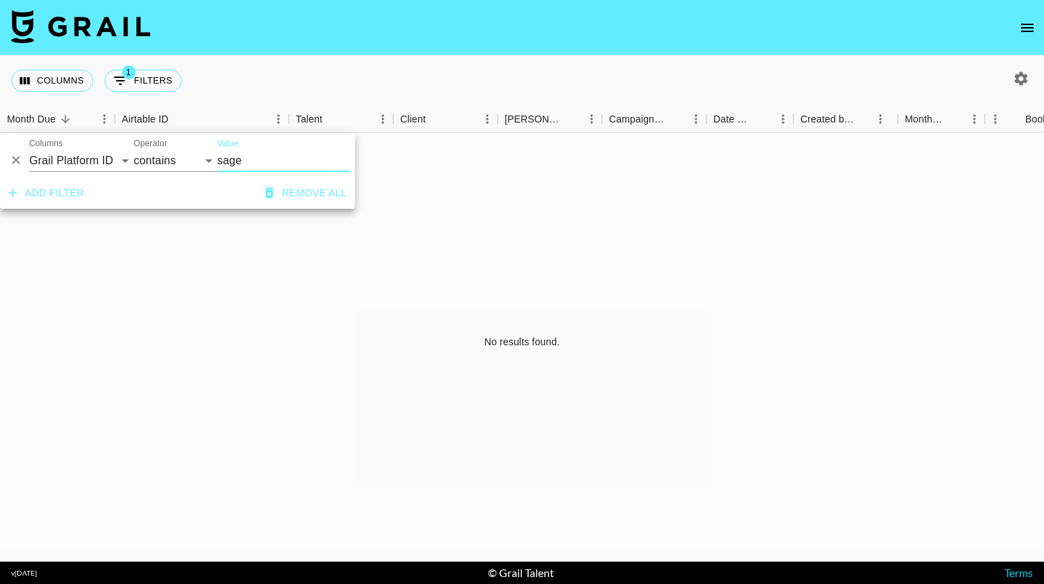
type input "sage"
click at [118, 156] on select "Grail Platform ID Airtable ID Talent Manager Client Booker Campaign (Type) Date…" at bounding box center [81, 161] width 104 height 22
select select "talentName"
click at [29, 150] on select "Grail Platform ID Airtable ID Talent Manager Client Booker Campaign (Type) Date…" at bounding box center [81, 161] width 104 height 22
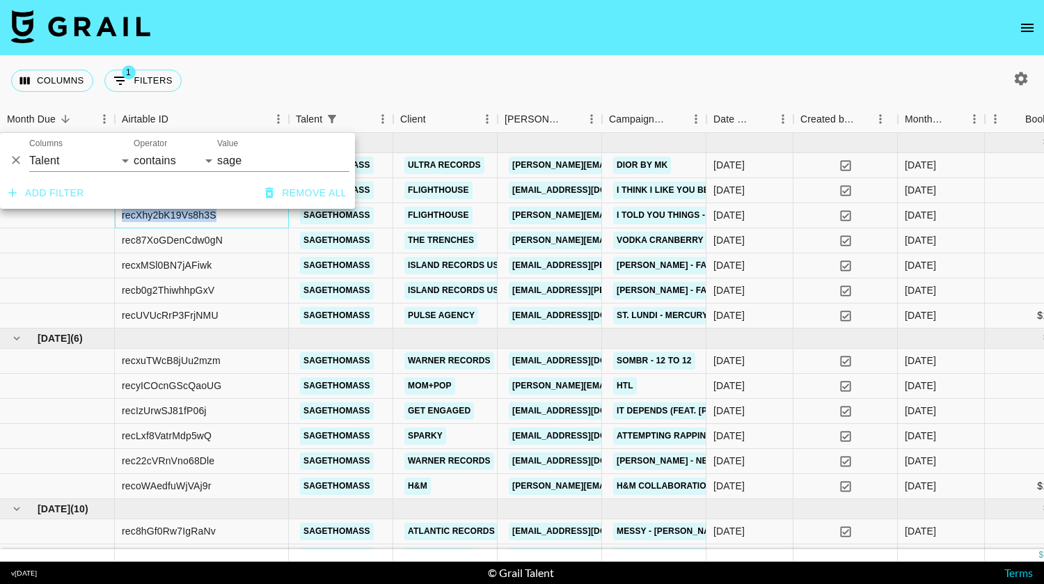
drag, startPoint x: 231, startPoint y: 215, endPoint x: 119, endPoint y: 221, distance: 112.2
click at [119, 221] on div "recXhy2bK19Vs8h3S" at bounding box center [202, 215] width 174 height 25
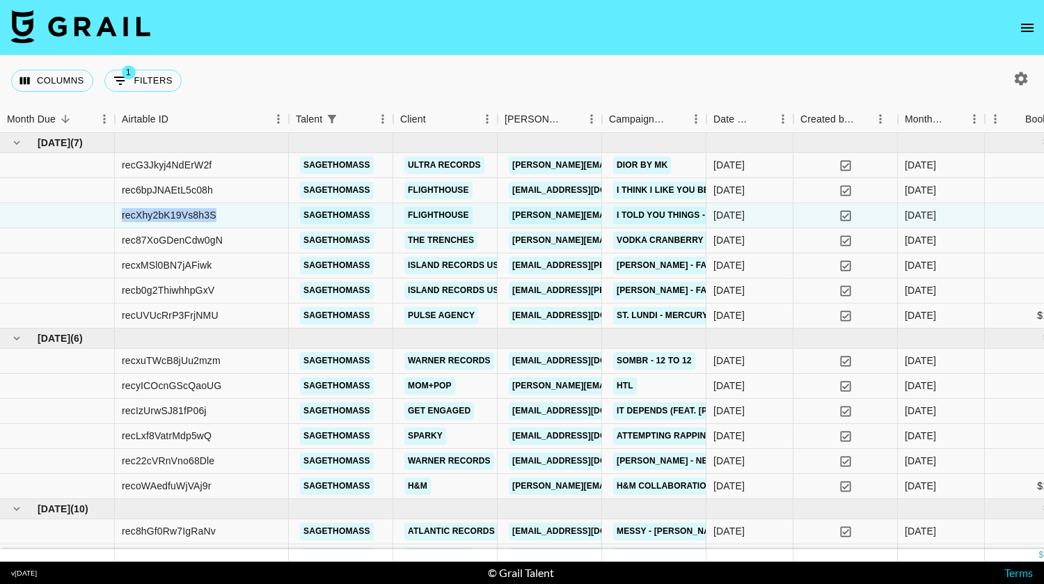
copy div "recXhy2bK19Vs8h3S"
click at [1027, 32] on icon "open drawer" at bounding box center [1027, 27] width 17 height 17
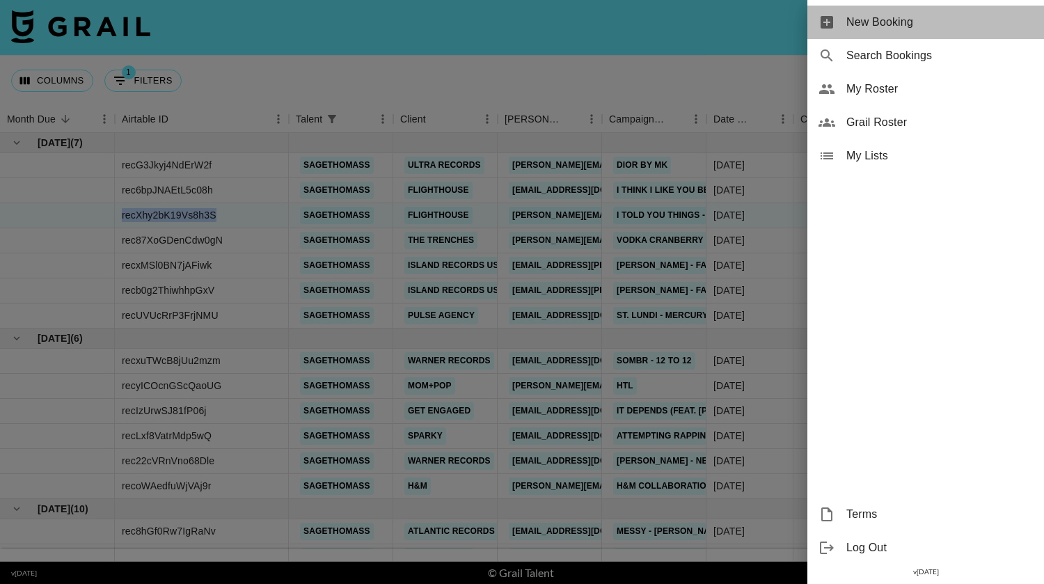
click at [1028, 28] on span "New Booking" at bounding box center [939, 22] width 186 height 17
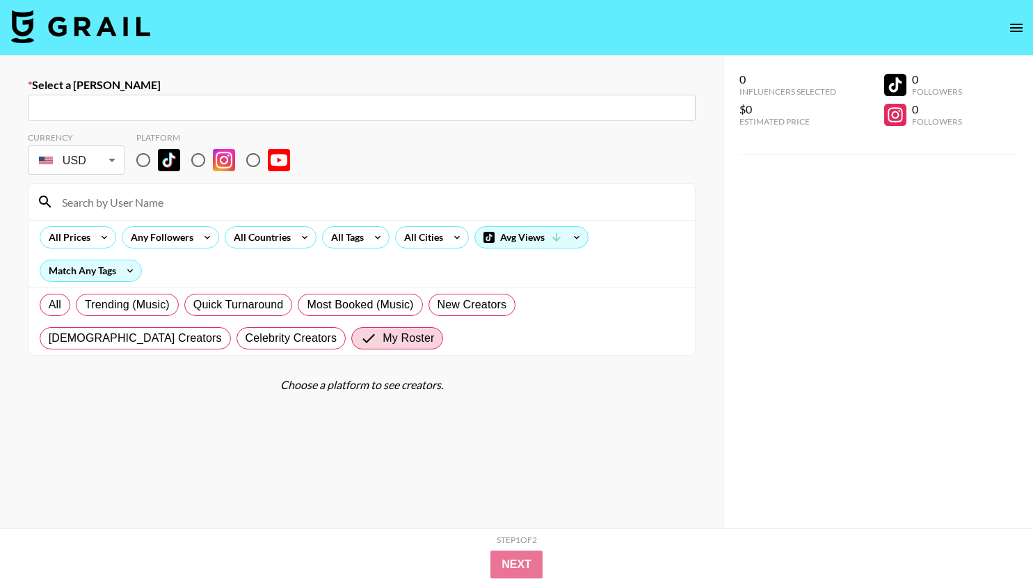
click at [245, 97] on div "​" at bounding box center [362, 108] width 668 height 26
click at [243, 111] on input "text" at bounding box center [361, 108] width 651 height 16
click at [224, 110] on input "text" at bounding box center [361, 108] width 651 height 16
click at [97, 106] on input "text" at bounding box center [361, 108] width 651 height 16
paste input "Alice Macedo"
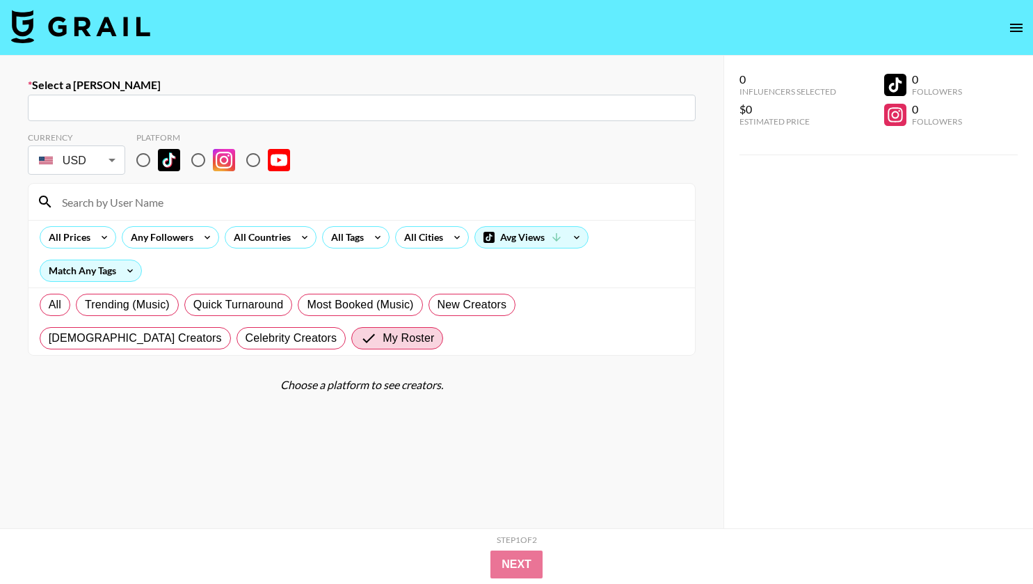
type input "Alice Macedo"
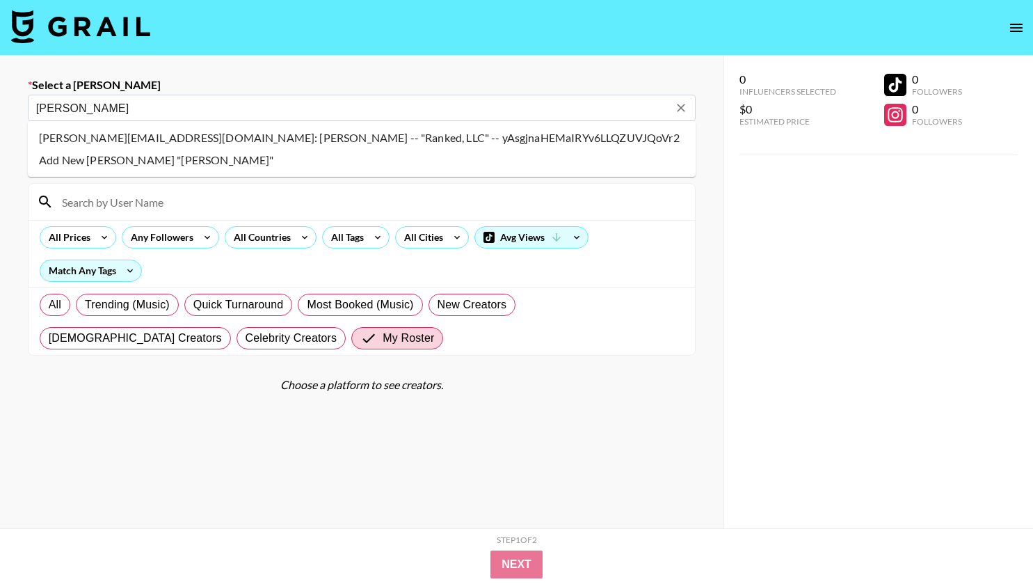
click at [154, 138] on li "alice@ranked-music.com: Alice Macedo -- "Ranked, LLC" -- yAsgjnaHEMaIRYv6LLQZUV…" at bounding box center [362, 138] width 668 height 22
select select "Song"
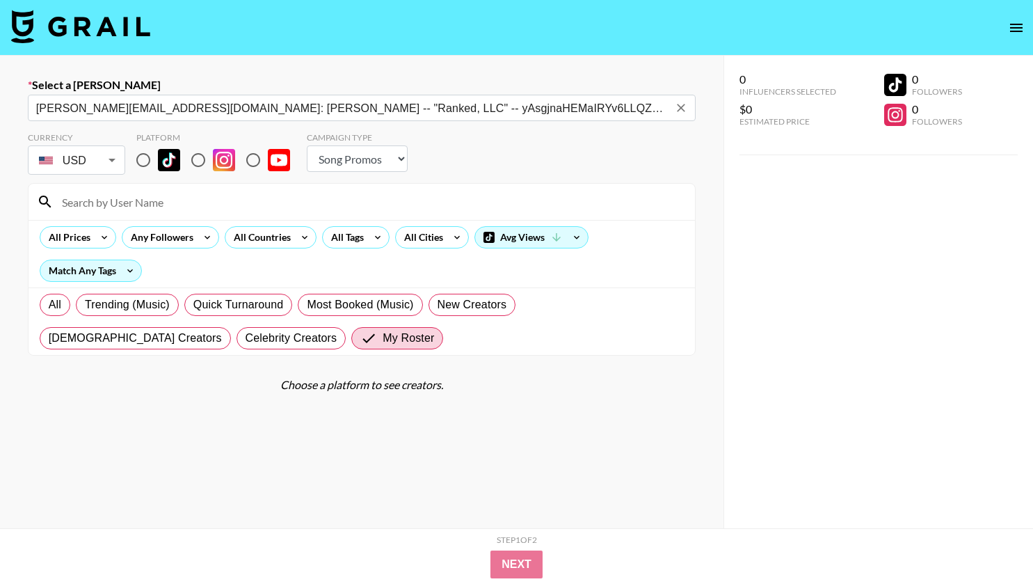
type input "alice@ranked-music.com: Alice Macedo -- "Ranked, LLC" -- yAsgjnaHEMaIRYv6LLQZUV…"
click at [365, 154] on select "Choose Type... Song Promos Brand Promos" at bounding box center [357, 158] width 101 height 26
click at [199, 158] on input "radio" at bounding box center [198, 159] width 29 height 29
radio input "true"
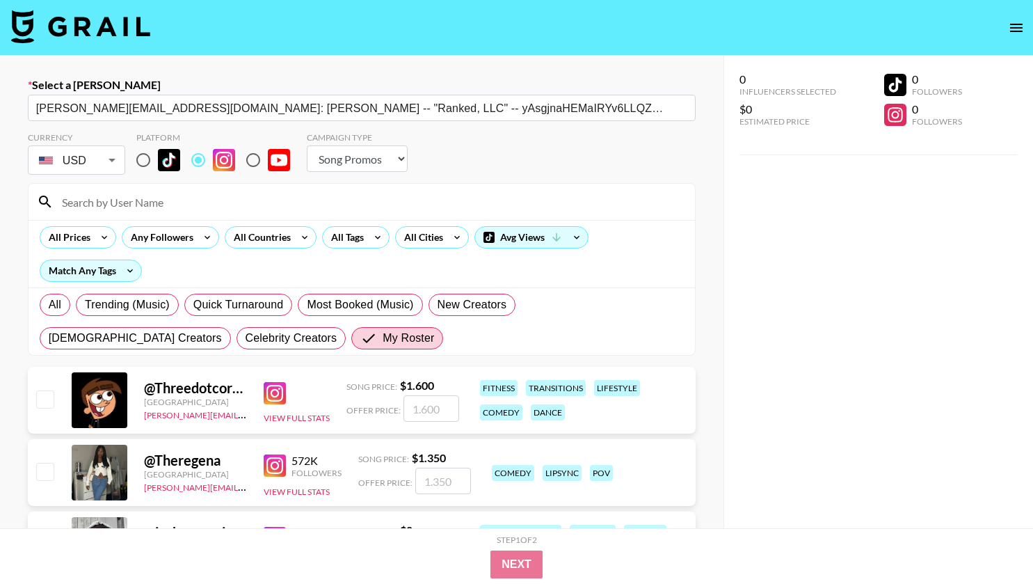
click at [145, 170] on input "radio" at bounding box center [143, 159] width 29 height 29
radio input "true"
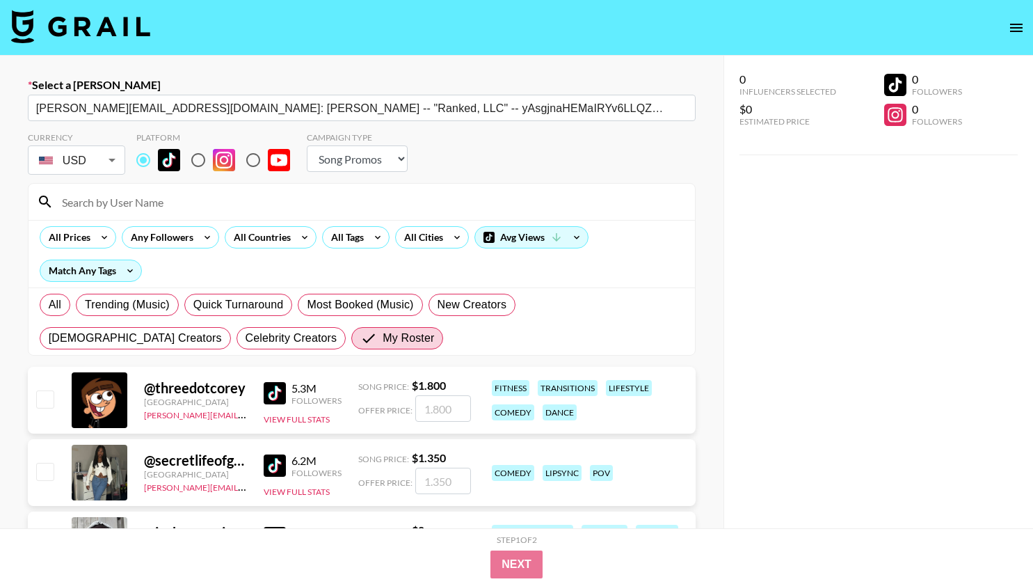
click at [153, 204] on input at bounding box center [370, 202] width 633 height 22
type input "sagethomass"
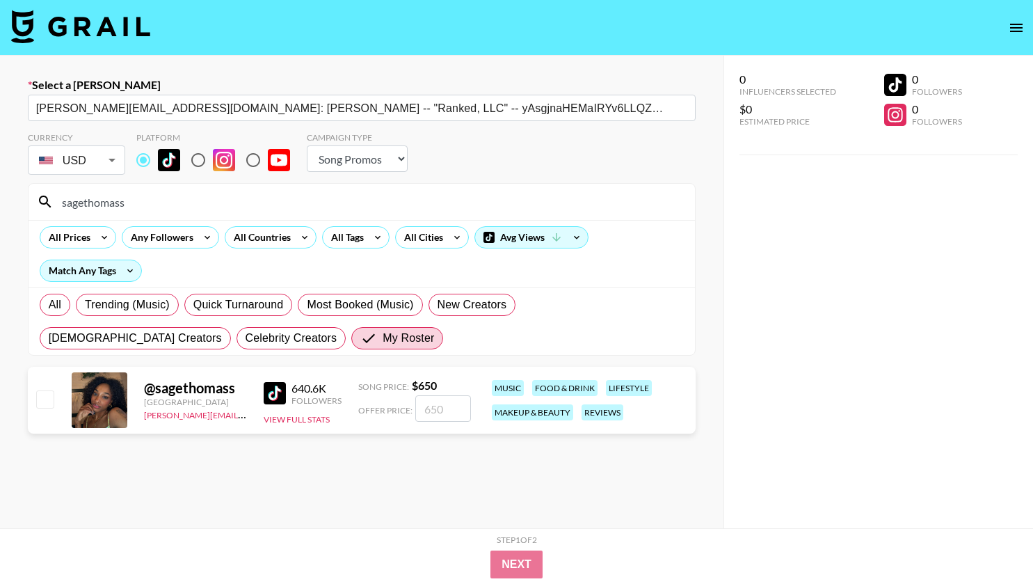
click at [447, 408] on input "number" at bounding box center [443, 408] width 56 height 26
click at [47, 399] on input "checkbox" at bounding box center [44, 398] width 17 height 17
checkbox input "true"
type input "650"
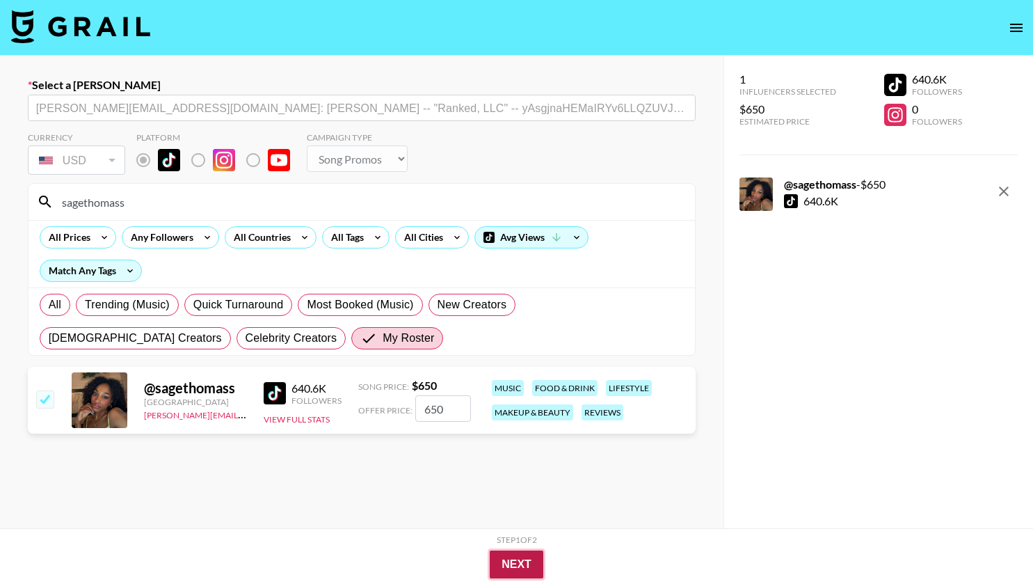
click at [525, 560] on button "Next" at bounding box center [517, 564] width 54 height 28
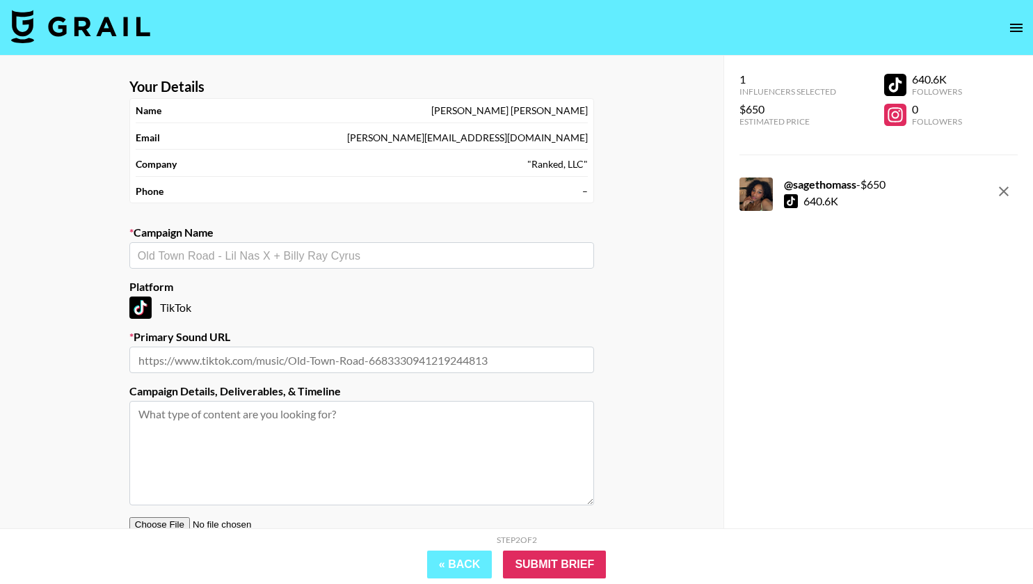
click at [294, 252] on input "text" at bounding box center [362, 256] width 448 height 16
paste input "Summer I Turned Pretty"
click at [143, 254] on input "Summer I Turned Pretty" at bounding box center [352, 256] width 429 height 16
type input "\"
paste input "Summer I Turned Pretty"
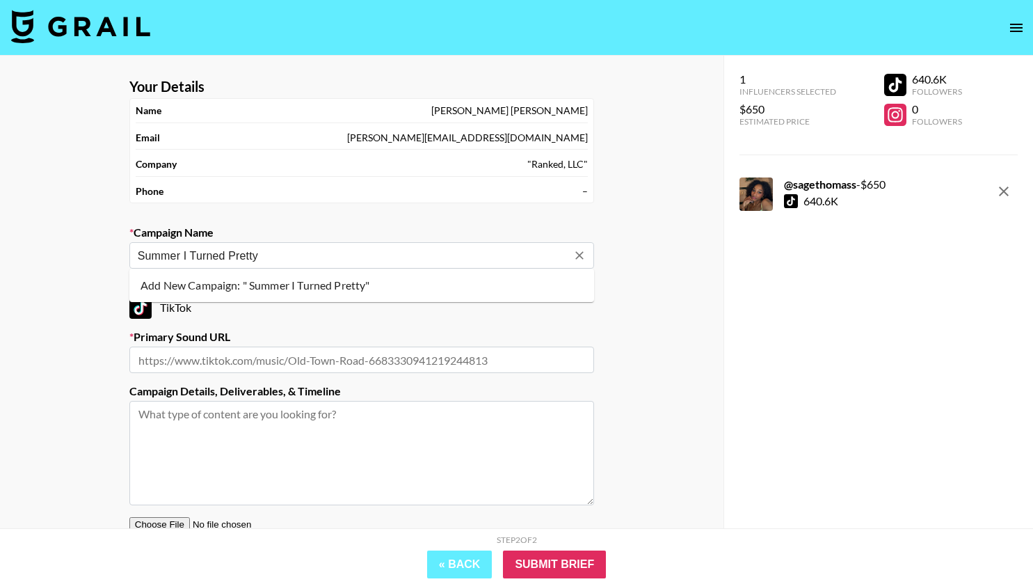
click at [326, 289] on li "Add New Campaign: " Summer I Turned Pretty"" at bounding box center [361, 285] width 465 height 22
type input "Summer I Turned Pretty"
click at [330, 357] on input "text" at bounding box center [361, 359] width 465 height 26
paste input "https://www.tiktok.com/t/ZT64vvSHW/"
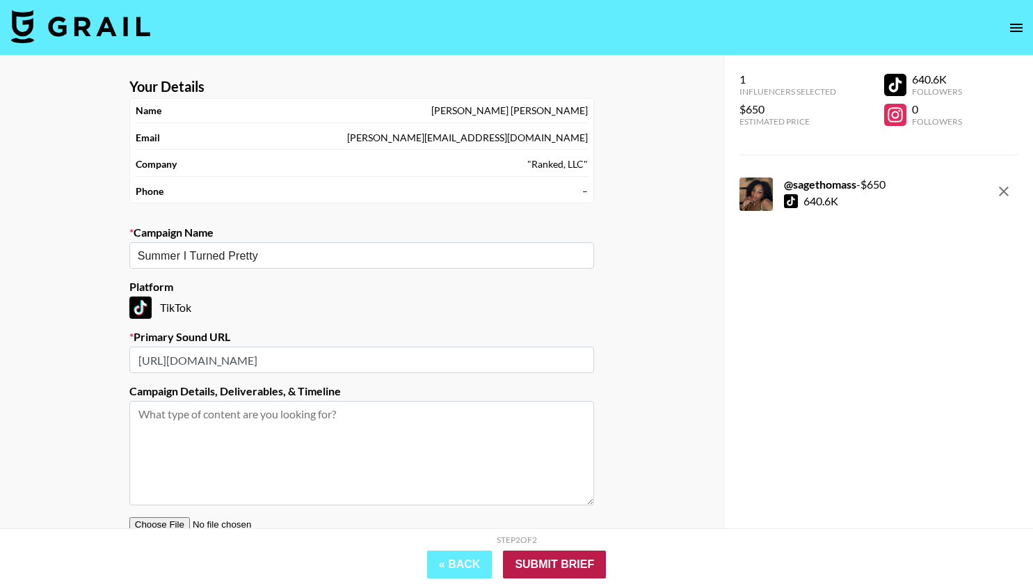
type input "https://www.tiktok.com/t/ZT64vvSHW/"
click at [566, 557] on input "Submit Brief" at bounding box center [554, 564] width 103 height 28
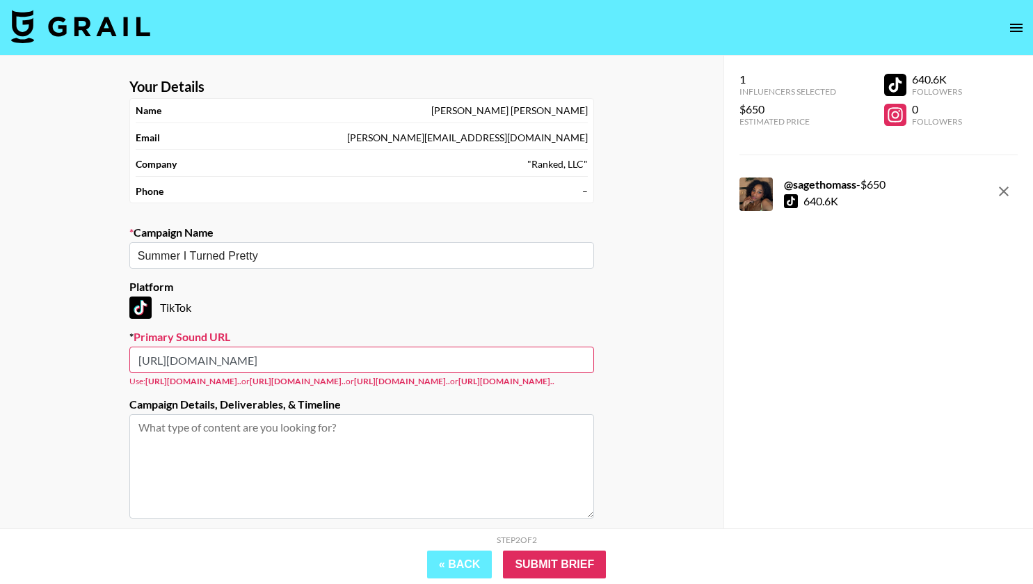
drag, startPoint x: 352, startPoint y: 360, endPoint x: 120, endPoint y: 349, distance: 232.7
click at [120, 349] on section "Your Details Name Alice Macedo Email alice@ranked-music.com Company "Ranked, LL…" at bounding box center [361, 338] width 487 height 542
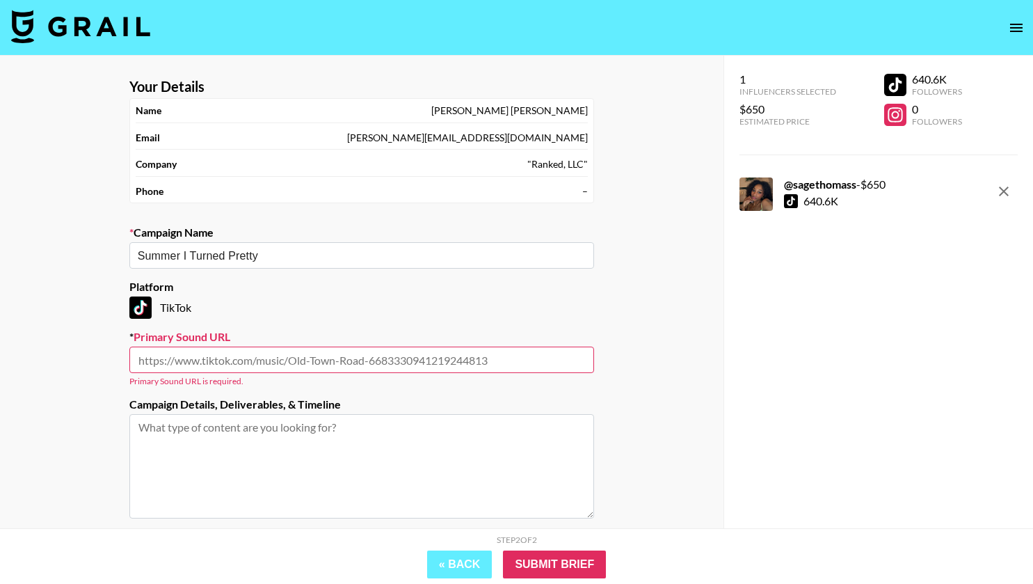
paste input "https://www.tiktok.com/music/With-Or-Without-You-6917683149288540161?_d=secCgYI…"
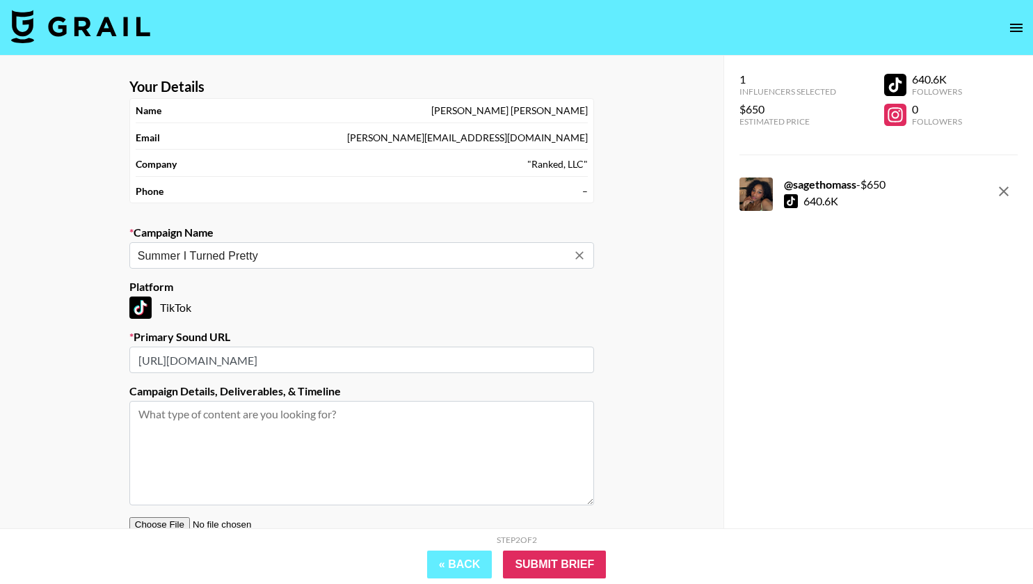
type input "https://www.tiktok.com/music/With-Or-Without-You-6917683149288540161?_d=secCgYI…"
drag, startPoint x: 274, startPoint y: 258, endPoint x: 120, endPoint y: 270, distance: 154.2
click at [120, 270] on section "Your Details Name Alice Macedo Email alice@ranked-music.com Company "Ranked, LL…" at bounding box center [361, 331] width 487 height 529
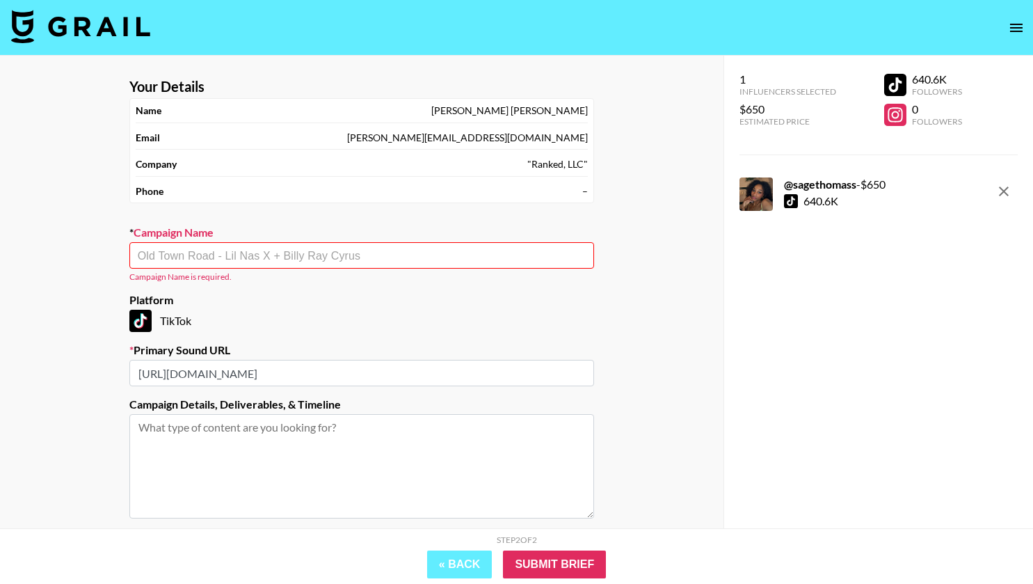
paste input "With or Without You"
click at [296, 293] on li "Add New Campaign: "With or Without You"" at bounding box center [361, 285] width 465 height 22
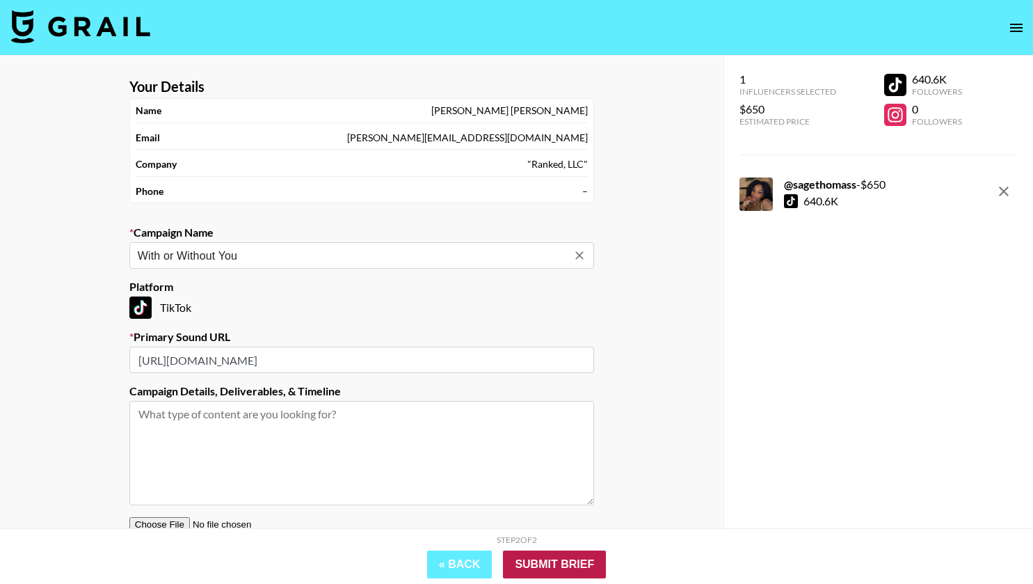
type input "With or Without You"
click at [540, 559] on input "Submit Brief" at bounding box center [554, 564] width 103 height 28
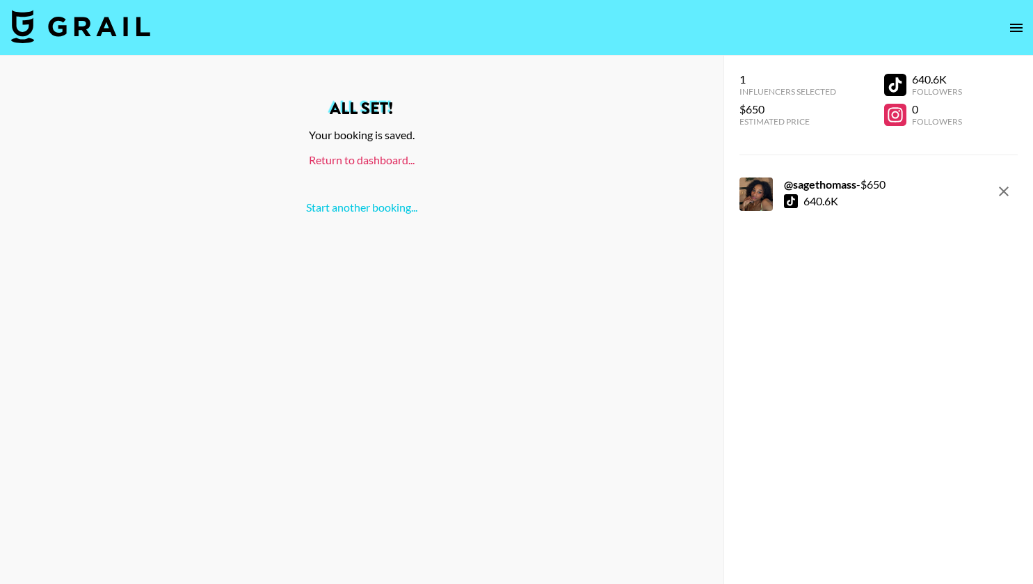
click at [367, 161] on link "Return to dashboard..." at bounding box center [362, 159] width 106 height 13
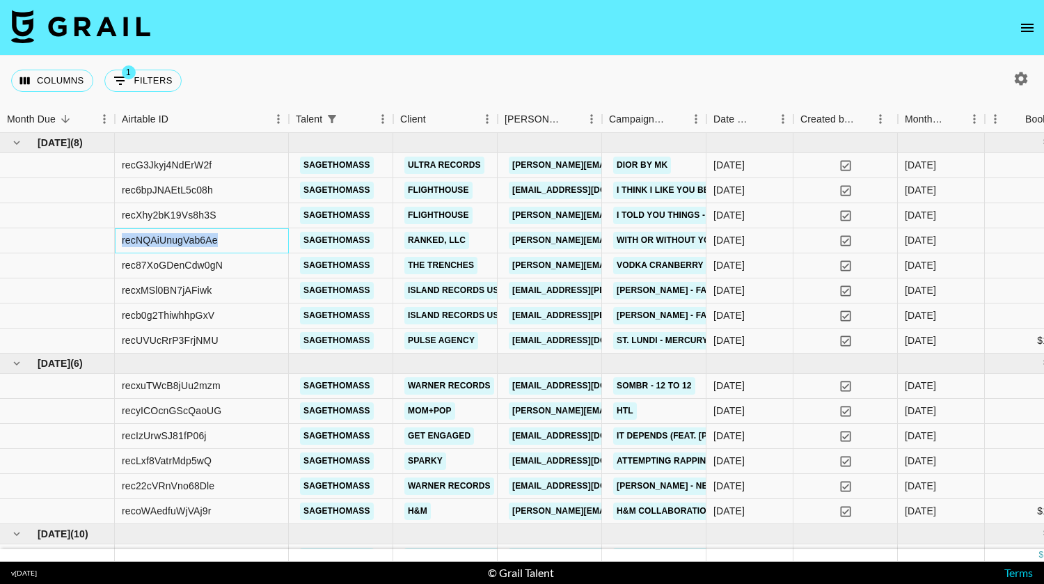
drag, startPoint x: 244, startPoint y: 240, endPoint x: 118, endPoint y: 236, distance: 126.7
click at [118, 236] on div "recNQAiUnugVab6Ae" at bounding box center [202, 240] width 174 height 25
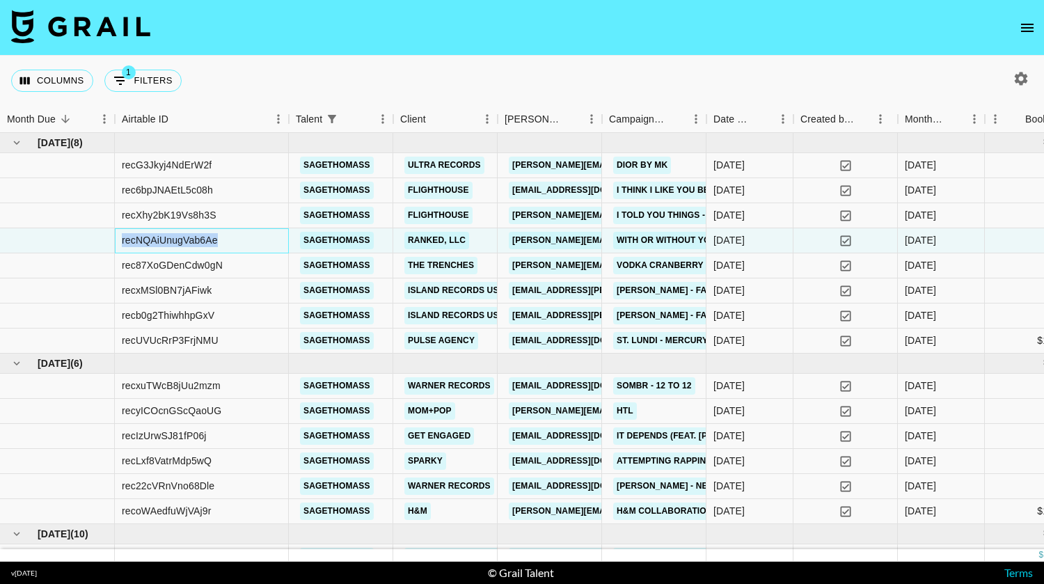
copy div "recNQAiUnugVab6Ae"
